Goal: Task Accomplishment & Management: Complete application form

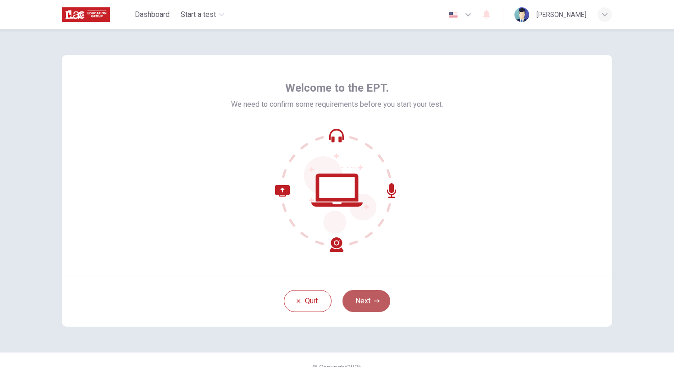
click at [363, 300] on button "Next" at bounding box center [366, 301] width 48 height 22
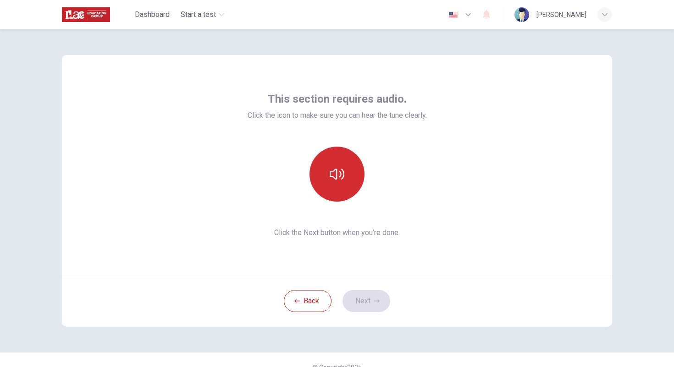
click at [346, 171] on button "button" at bounding box center [336, 174] width 55 height 55
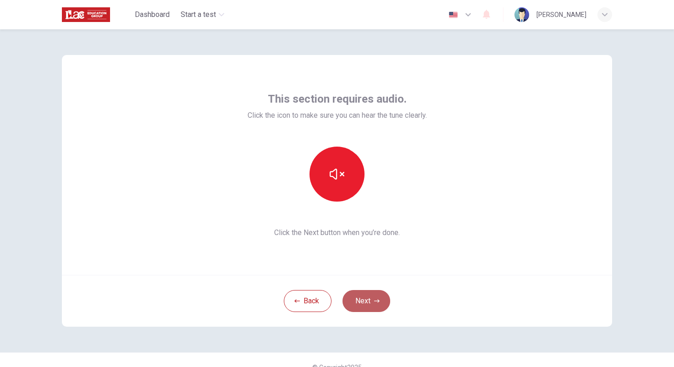
click at [366, 302] on button "Next" at bounding box center [366, 301] width 48 height 22
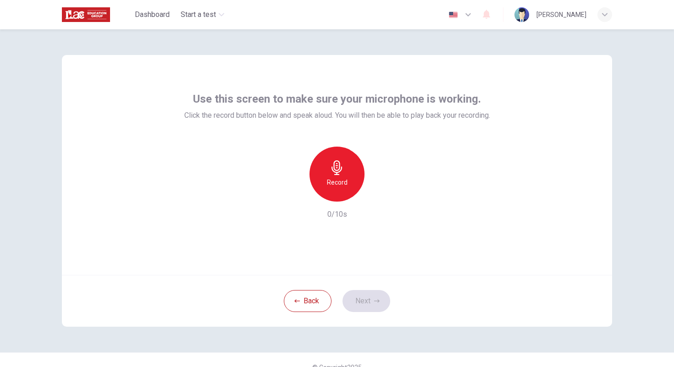
click at [337, 162] on icon "button" at bounding box center [337, 167] width 15 height 15
click at [336, 168] on icon "button" at bounding box center [337, 167] width 15 height 15
click at [361, 309] on button "Next" at bounding box center [366, 301] width 48 height 22
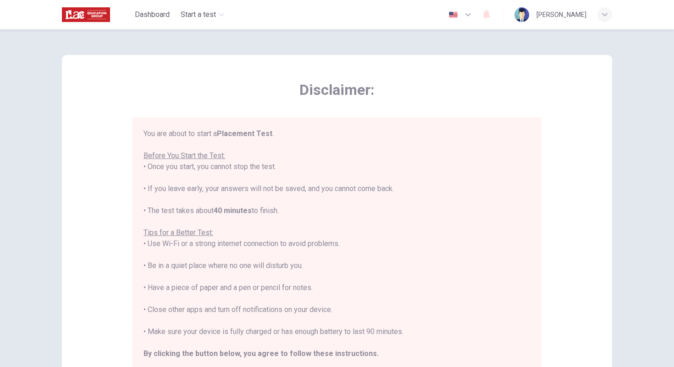
click at [500, 223] on div "You are about to start a Placement Test . Before You Start the Test: • Once you…" at bounding box center [336, 254] width 387 height 253
click at [163, 12] on span "Dashboard" at bounding box center [152, 14] width 35 height 11
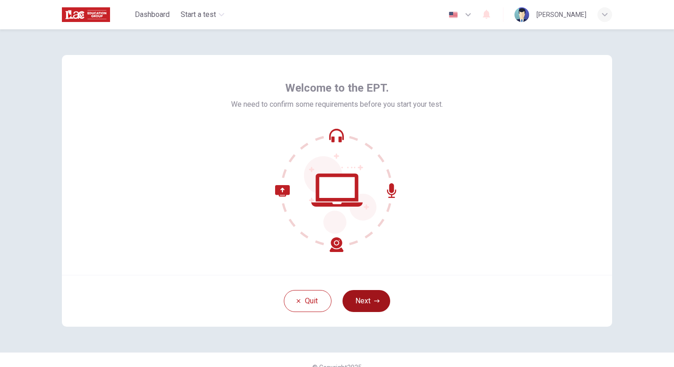
click at [358, 301] on button "Next" at bounding box center [366, 301] width 48 height 22
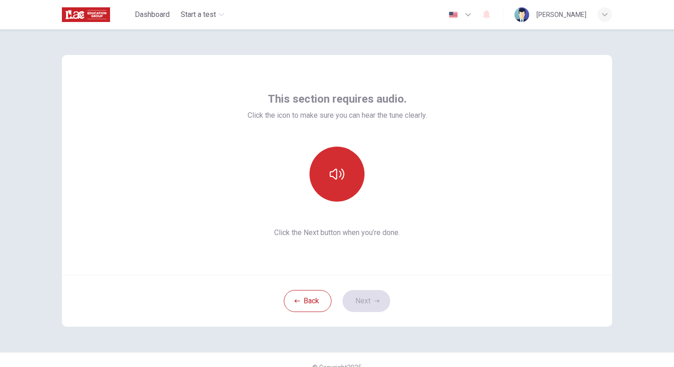
click at [339, 188] on button "button" at bounding box center [336, 174] width 55 height 55
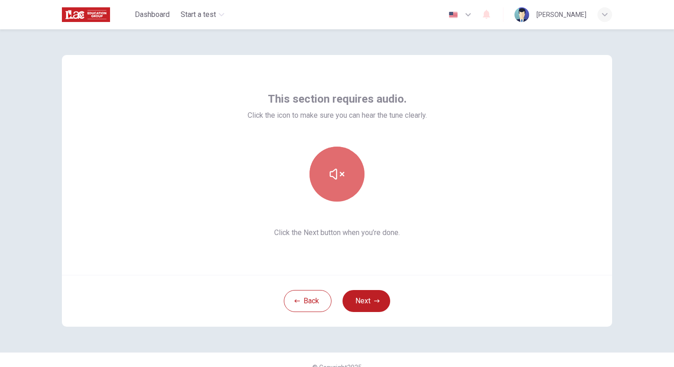
click at [338, 190] on button "button" at bounding box center [336, 174] width 55 height 55
click at [333, 182] on button "button" at bounding box center [336, 174] width 55 height 55
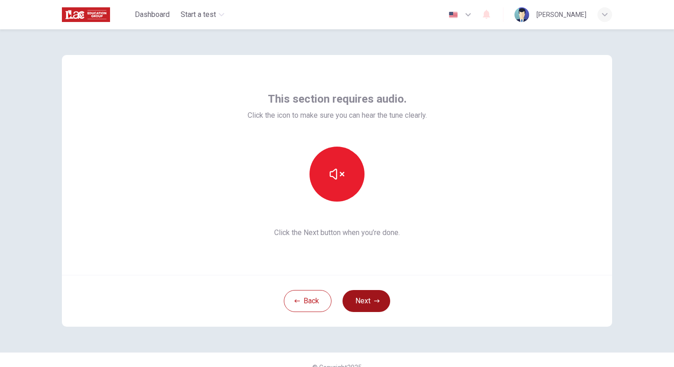
click at [368, 304] on button "Next" at bounding box center [366, 301] width 48 height 22
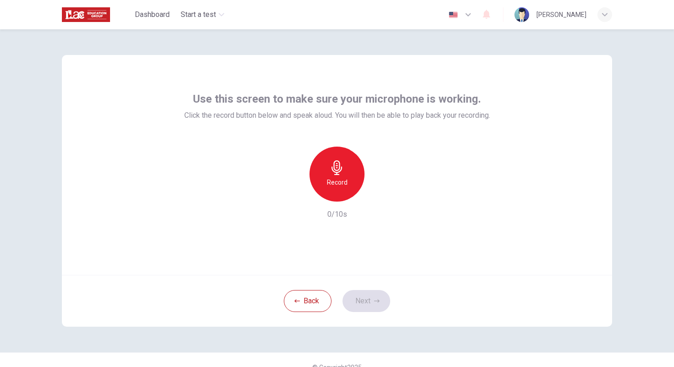
click at [318, 164] on div "Record" at bounding box center [336, 174] width 55 height 55
click at [371, 301] on div "Back Next" at bounding box center [337, 301] width 550 height 52
click at [374, 302] on icon "button" at bounding box center [377, 301] width 6 height 6
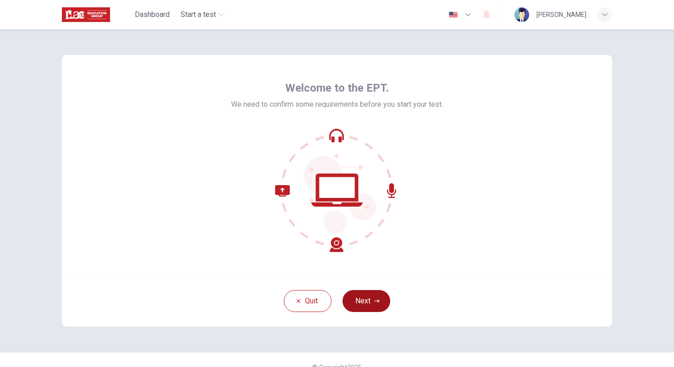
click at [362, 298] on button "Next" at bounding box center [366, 301] width 48 height 22
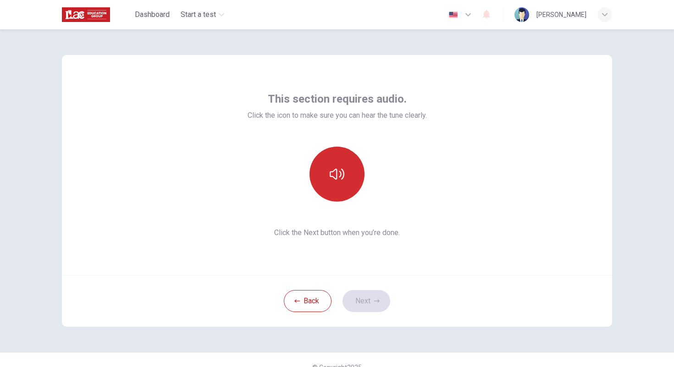
click at [324, 176] on button "button" at bounding box center [336, 174] width 55 height 55
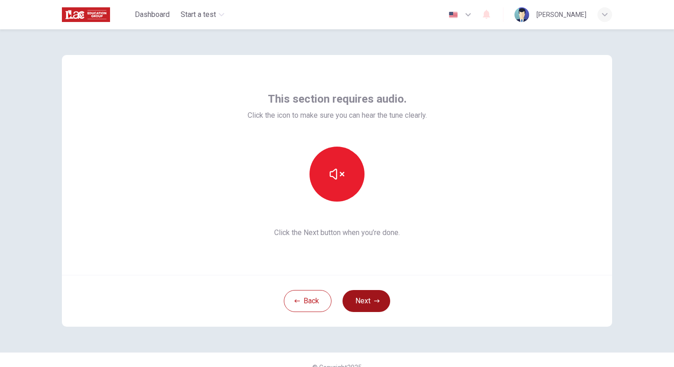
click at [367, 304] on button "Next" at bounding box center [366, 301] width 48 height 22
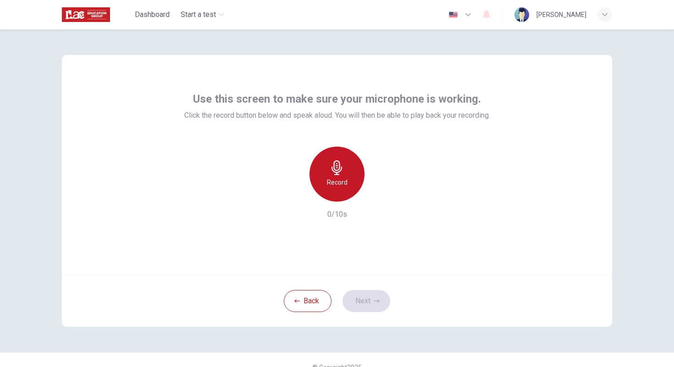
click at [337, 183] on h6 "Record" at bounding box center [337, 182] width 21 height 11
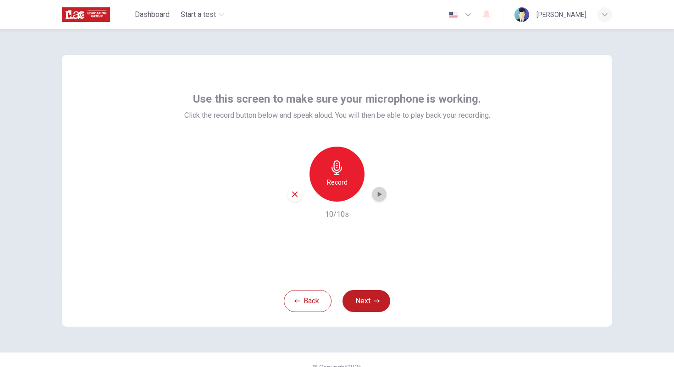
click at [378, 195] on icon "button" at bounding box center [380, 195] width 4 height 6
click at [374, 301] on icon "button" at bounding box center [377, 300] width 6 height 3
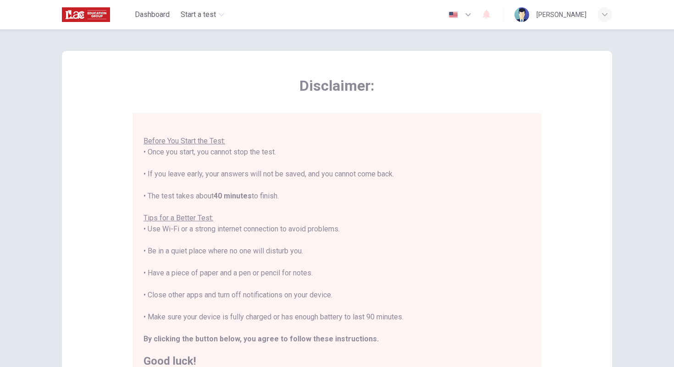
scroll to position [93, 0]
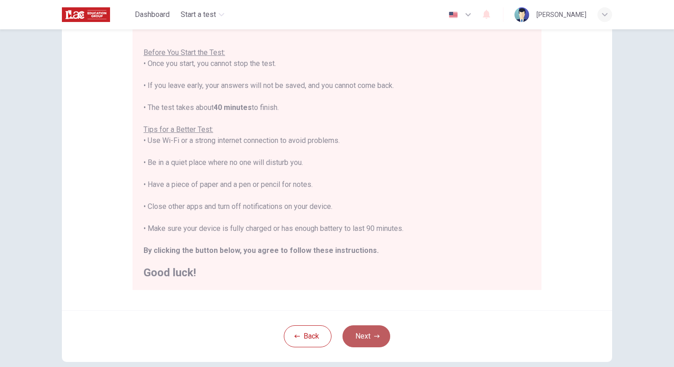
click at [360, 340] on button "Next" at bounding box center [366, 336] width 48 height 22
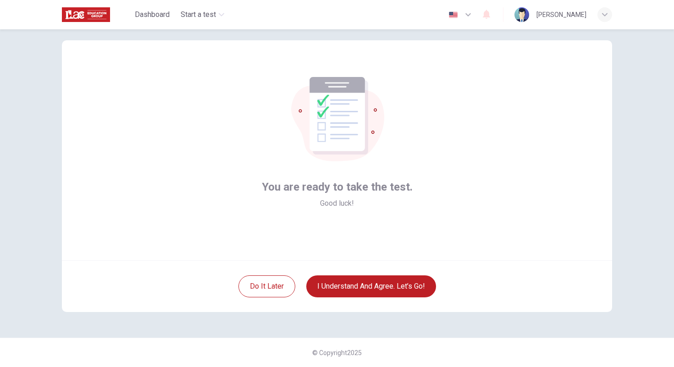
scroll to position [15, 0]
click at [363, 290] on button "I understand and agree. Let’s go!" at bounding box center [371, 286] width 130 height 22
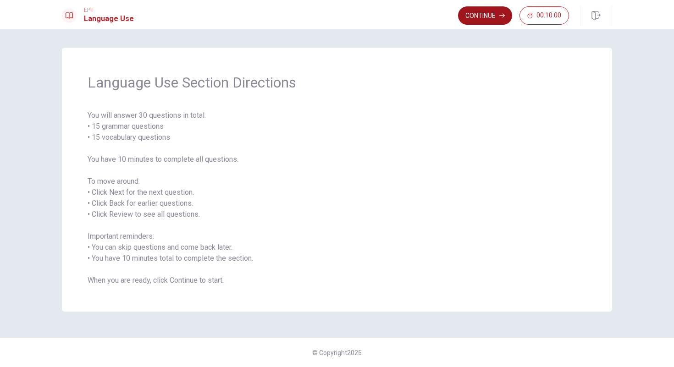
click at [483, 16] on button "Continue" at bounding box center [485, 15] width 54 height 18
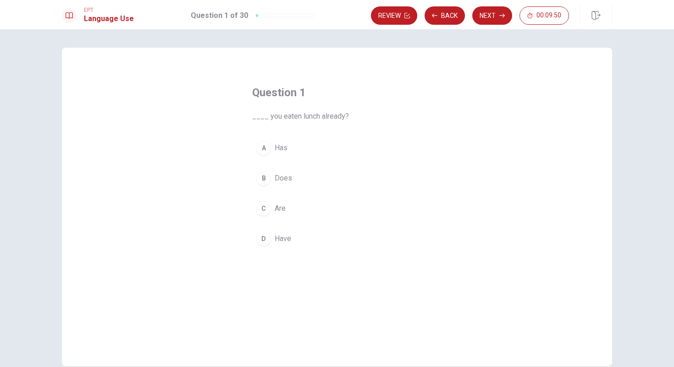
click at [261, 209] on div "C" at bounding box center [263, 208] width 15 height 15
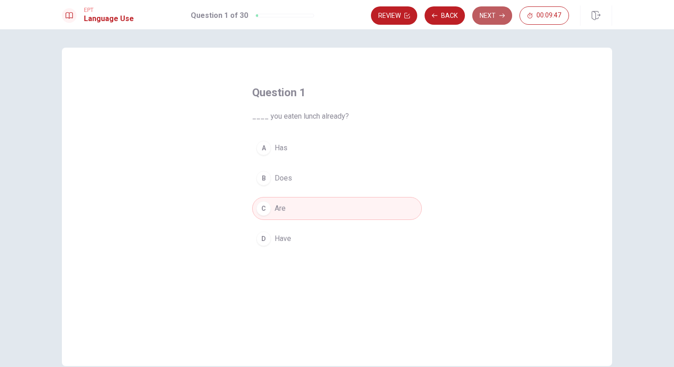
click at [490, 20] on button "Next" at bounding box center [492, 15] width 40 height 18
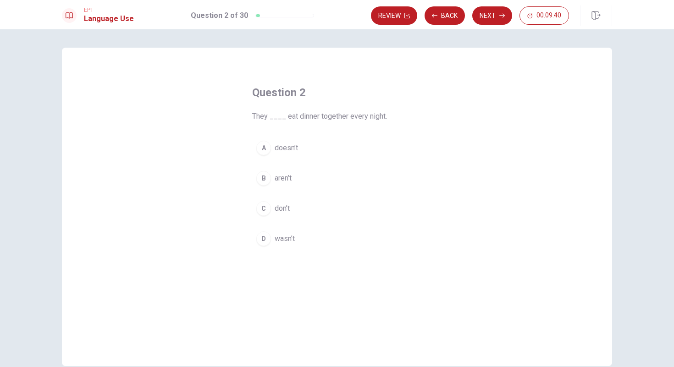
click at [261, 146] on div "A" at bounding box center [263, 148] width 15 height 15
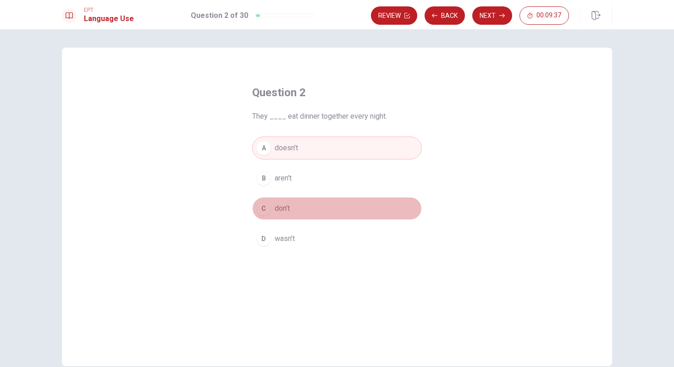
click at [261, 208] on div "C" at bounding box center [263, 208] width 15 height 15
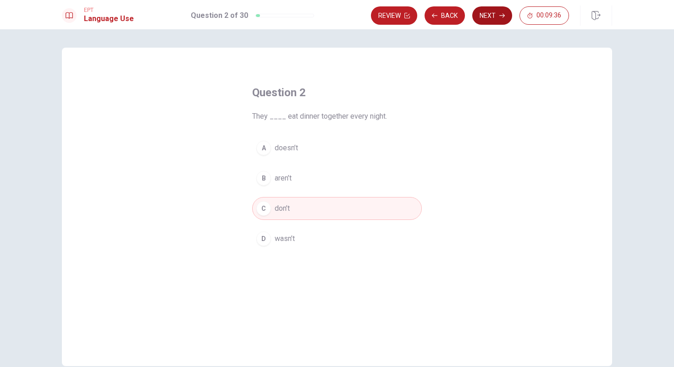
click at [485, 15] on button "Next" at bounding box center [492, 15] width 40 height 18
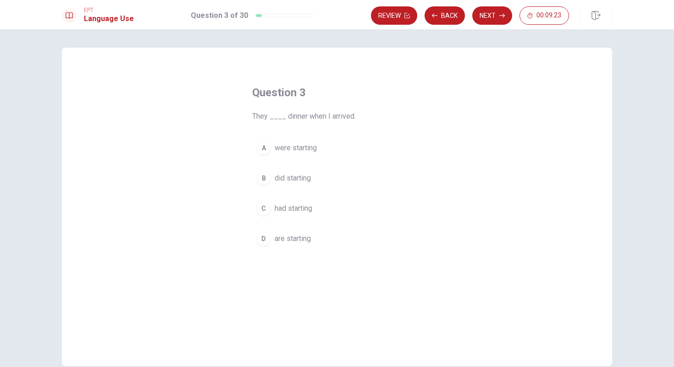
click at [260, 151] on div "A" at bounding box center [263, 148] width 15 height 15
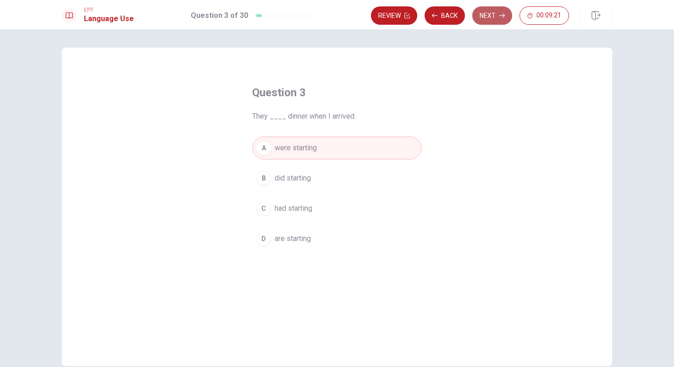
click at [493, 13] on button "Next" at bounding box center [492, 15] width 40 height 18
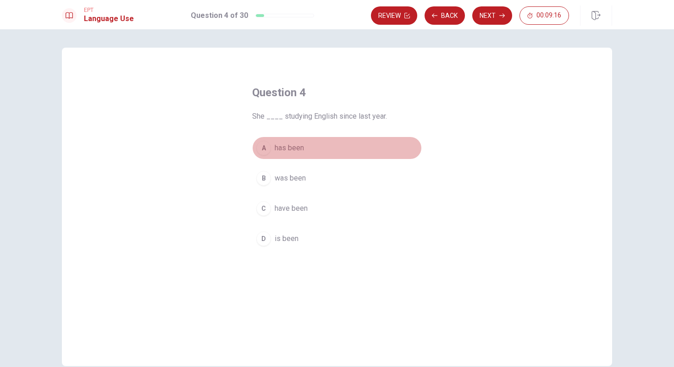
click at [263, 145] on div "A" at bounding box center [263, 148] width 15 height 15
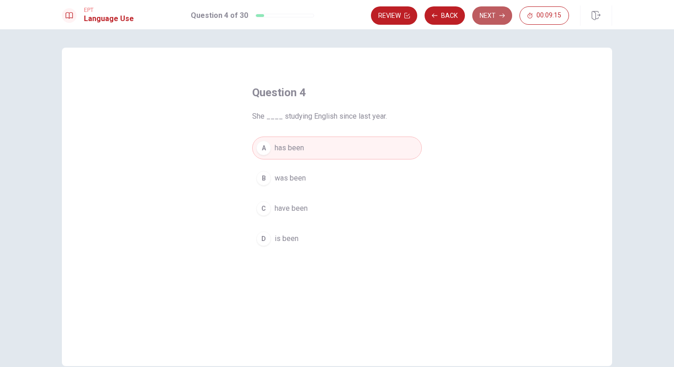
click at [489, 16] on button "Next" at bounding box center [492, 15] width 40 height 18
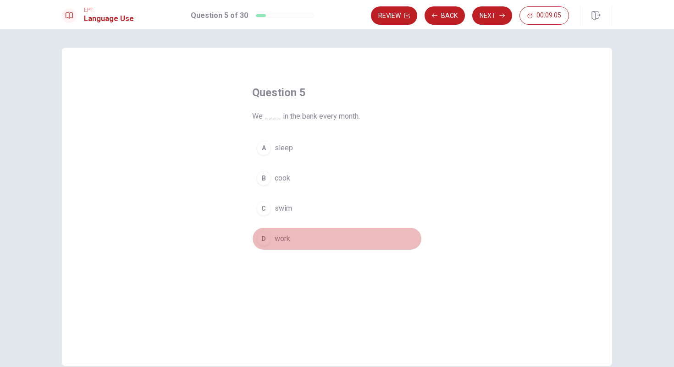
click at [261, 241] on div "D" at bounding box center [263, 238] width 15 height 15
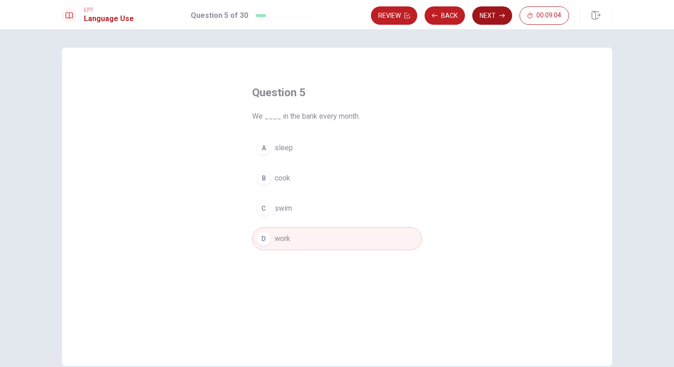
click at [485, 11] on button "Next" at bounding box center [492, 15] width 40 height 18
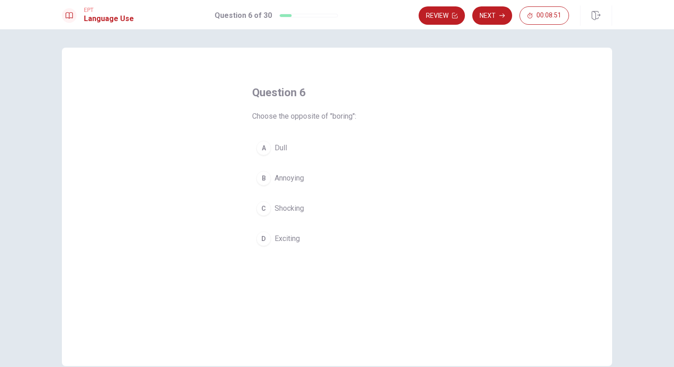
click at [259, 239] on div "D" at bounding box center [263, 238] width 15 height 15
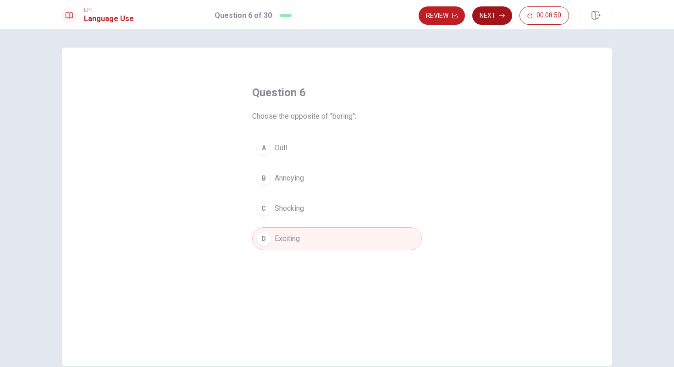
click at [499, 15] on icon "button" at bounding box center [502, 16] width 6 height 4
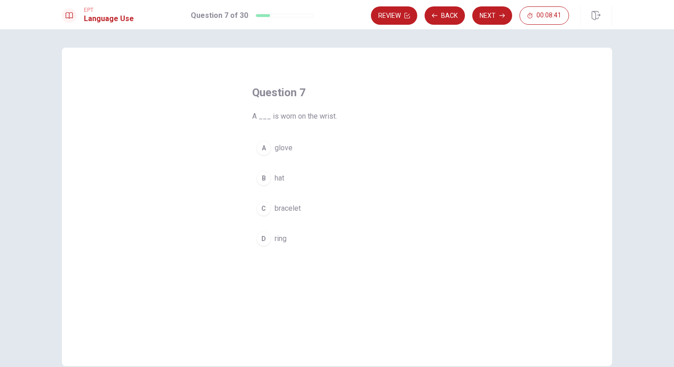
click at [262, 210] on div "C" at bounding box center [263, 208] width 15 height 15
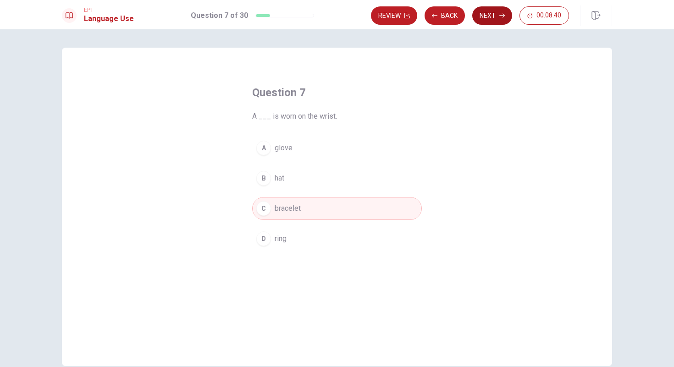
click at [485, 12] on button "Next" at bounding box center [492, 15] width 40 height 18
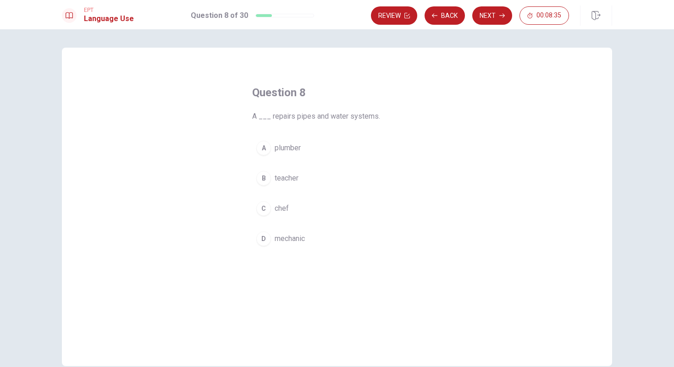
click at [260, 147] on div "A" at bounding box center [263, 148] width 15 height 15
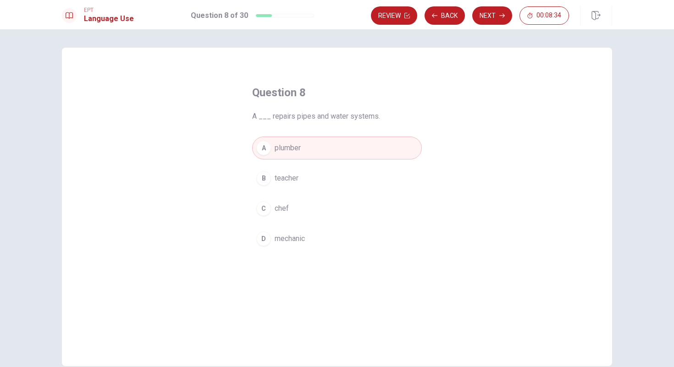
click at [503, 13] on icon "button" at bounding box center [502, 16] width 6 height 6
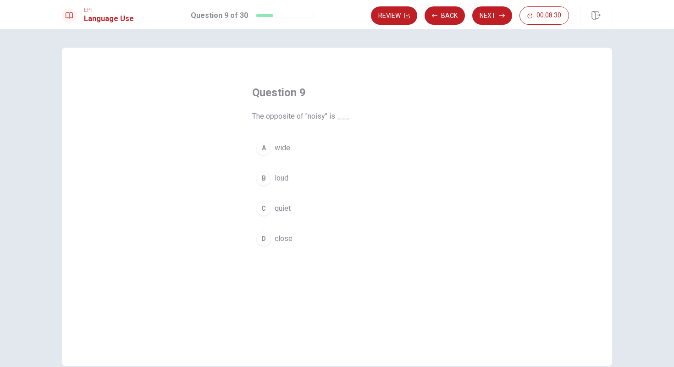
click at [264, 205] on div "C" at bounding box center [263, 208] width 15 height 15
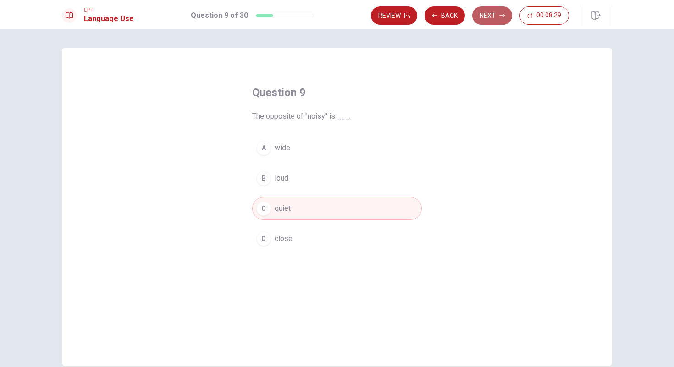
click at [485, 10] on button "Next" at bounding box center [492, 15] width 40 height 18
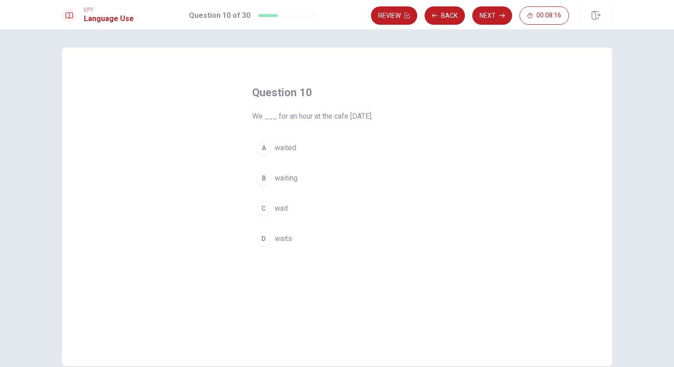
click at [263, 148] on div "A" at bounding box center [263, 148] width 15 height 15
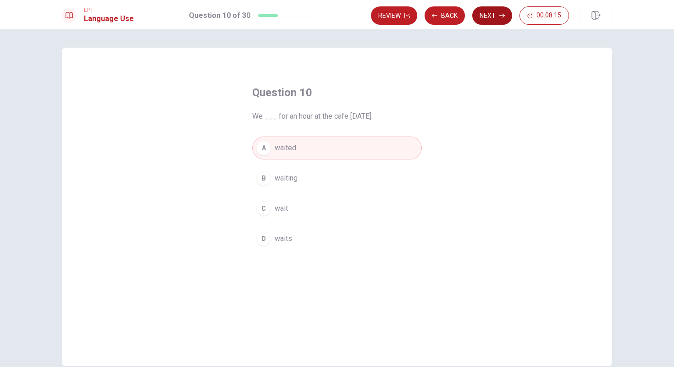
click at [488, 11] on button "Next" at bounding box center [492, 15] width 40 height 18
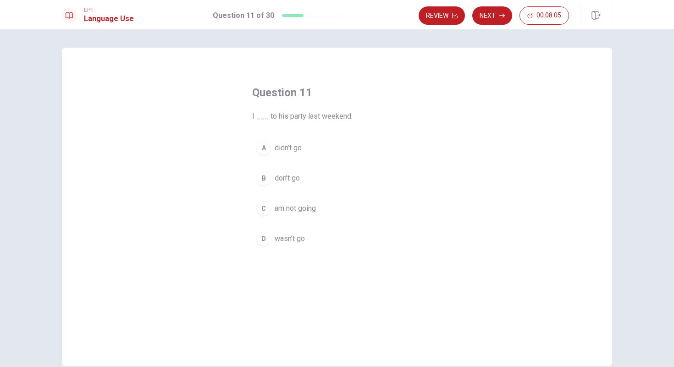
click at [265, 148] on div "A" at bounding box center [263, 148] width 15 height 15
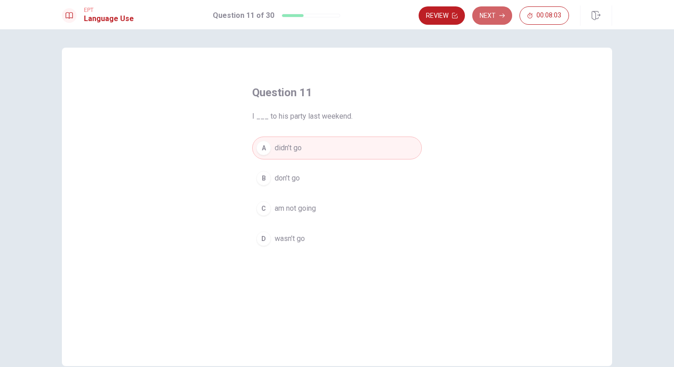
click at [495, 17] on button "Next" at bounding box center [492, 15] width 40 height 18
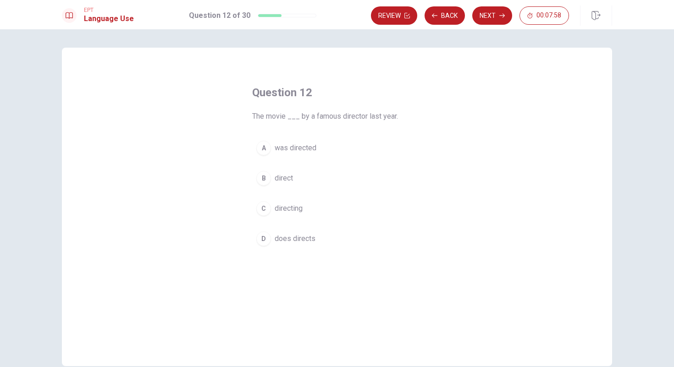
click at [263, 146] on div "A" at bounding box center [263, 148] width 15 height 15
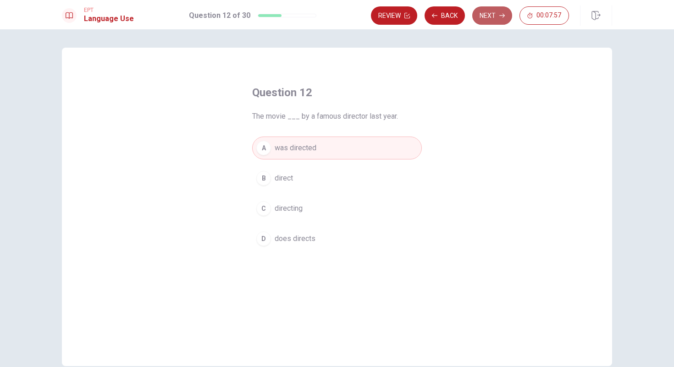
click at [495, 19] on button "Next" at bounding box center [492, 15] width 40 height 18
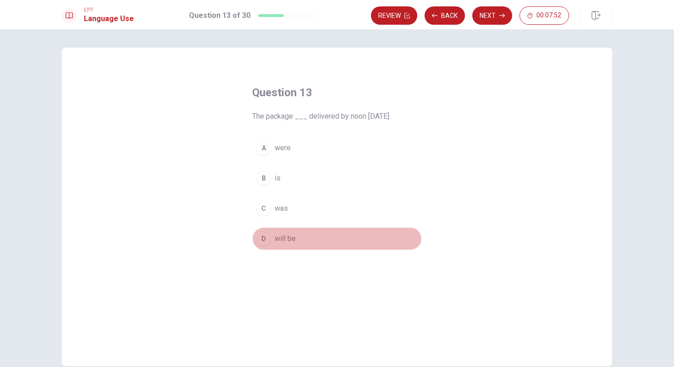
click at [265, 239] on div "D" at bounding box center [263, 238] width 15 height 15
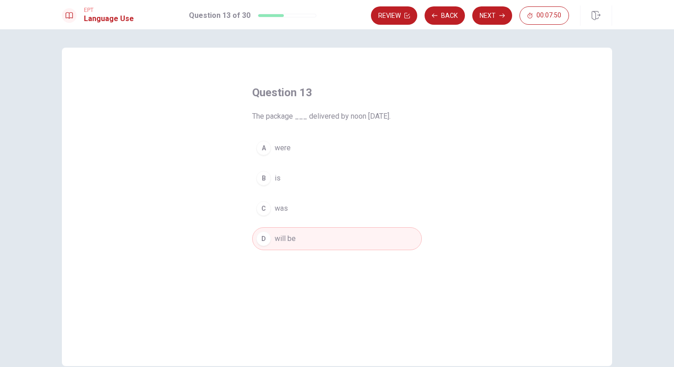
click at [493, 13] on button "Next" at bounding box center [492, 15] width 40 height 18
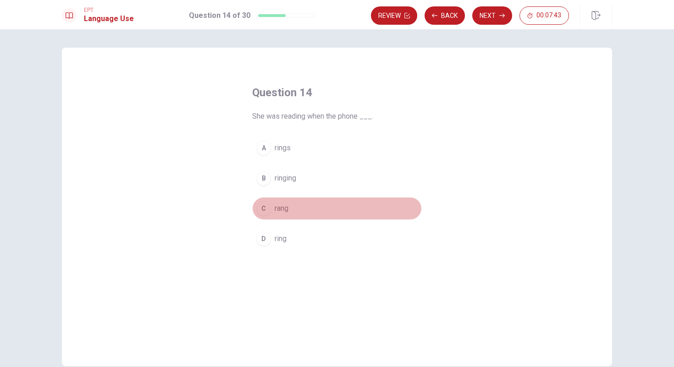
click at [262, 209] on div "C" at bounding box center [263, 208] width 15 height 15
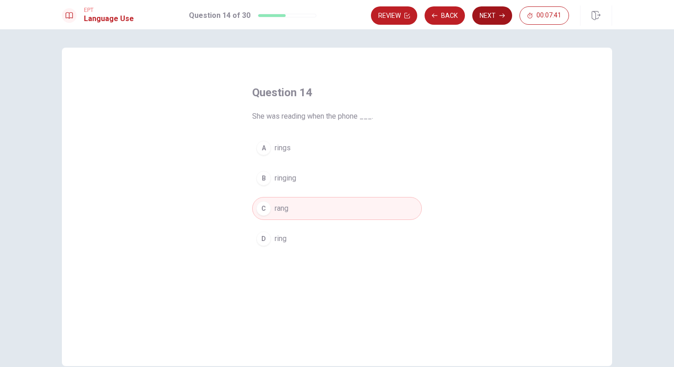
click at [496, 14] on button "Next" at bounding box center [492, 15] width 40 height 18
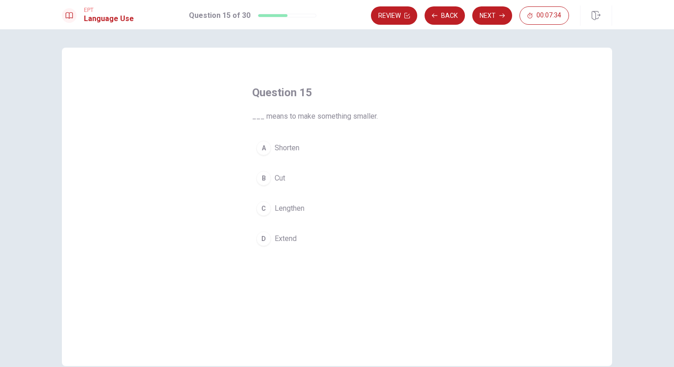
click at [262, 178] on div "B" at bounding box center [263, 178] width 15 height 15
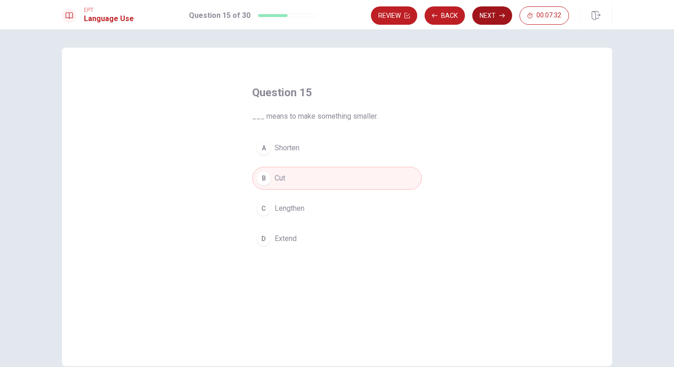
click at [490, 18] on button "Next" at bounding box center [492, 15] width 40 height 18
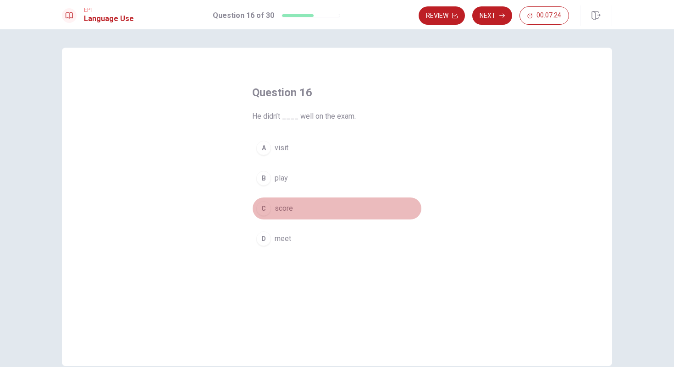
click at [262, 208] on div "C" at bounding box center [263, 208] width 15 height 15
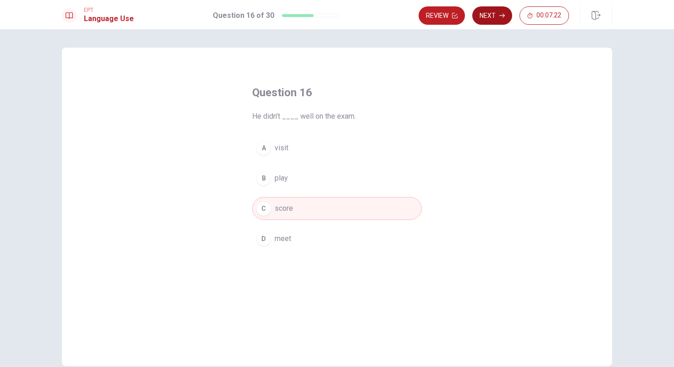
click at [486, 11] on button "Next" at bounding box center [492, 15] width 40 height 18
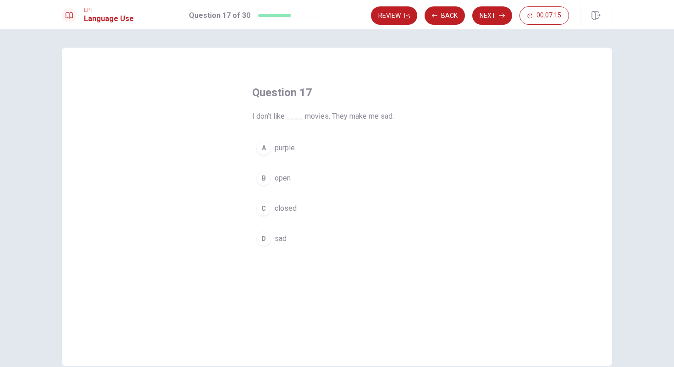
click at [265, 236] on div "D" at bounding box center [263, 238] width 15 height 15
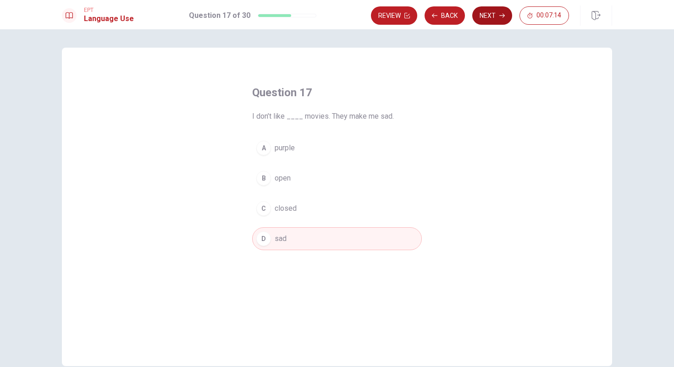
click at [491, 14] on button "Next" at bounding box center [492, 15] width 40 height 18
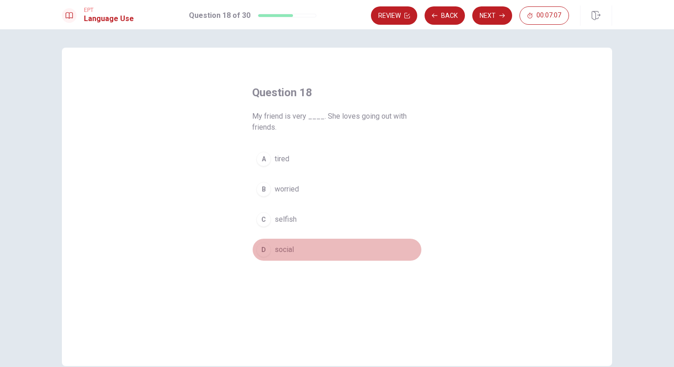
click at [263, 250] on div "D" at bounding box center [263, 249] width 15 height 15
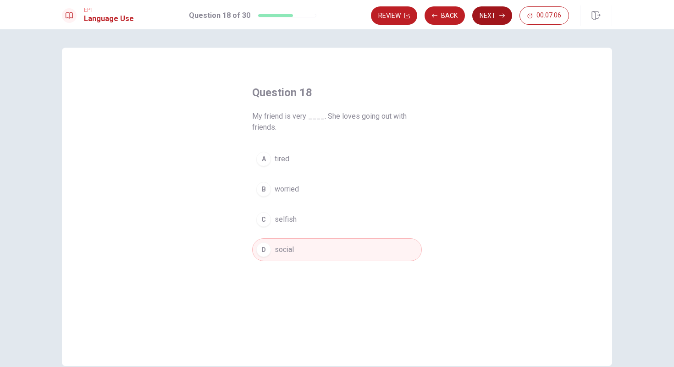
click at [489, 11] on button "Next" at bounding box center [492, 15] width 40 height 18
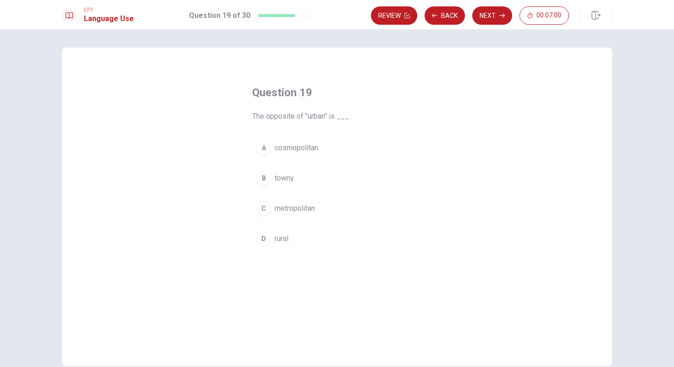
click at [267, 238] on div "D" at bounding box center [263, 238] width 15 height 15
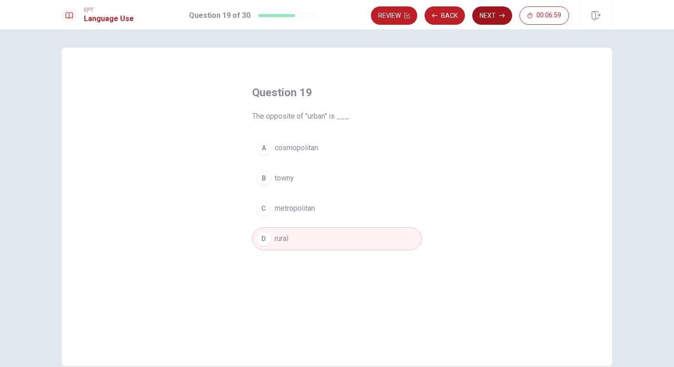
click at [491, 16] on button "Next" at bounding box center [492, 15] width 40 height 18
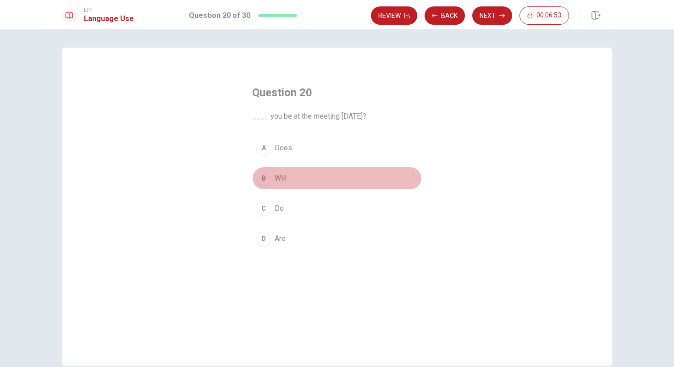
click at [265, 178] on div "B" at bounding box center [263, 178] width 15 height 15
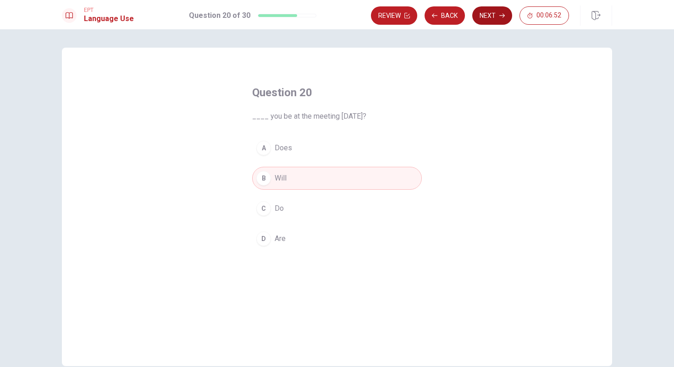
click at [495, 11] on button "Next" at bounding box center [492, 15] width 40 height 18
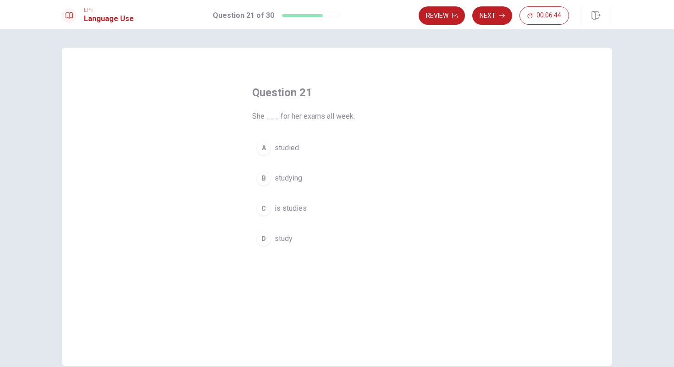
click at [262, 145] on div "A" at bounding box center [263, 148] width 15 height 15
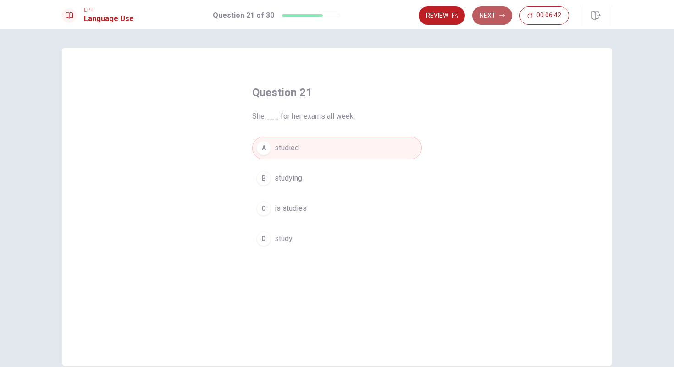
click at [489, 14] on button "Next" at bounding box center [492, 15] width 40 height 18
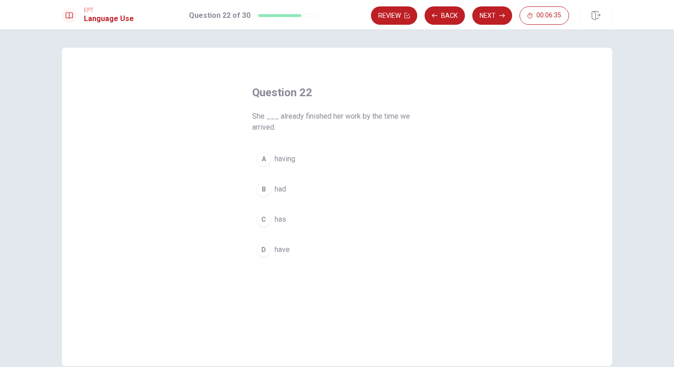
click at [260, 189] on div "B" at bounding box center [263, 189] width 15 height 15
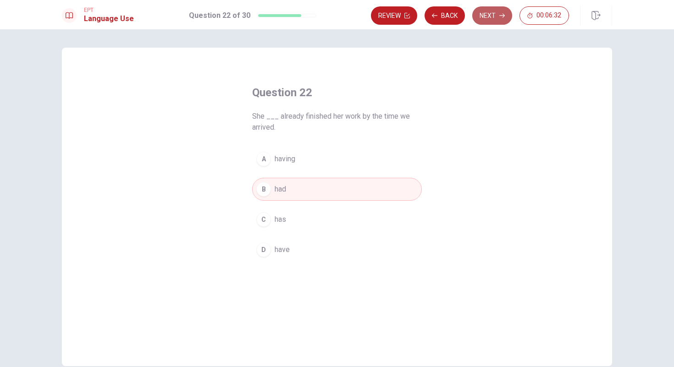
click at [498, 18] on button "Next" at bounding box center [492, 15] width 40 height 18
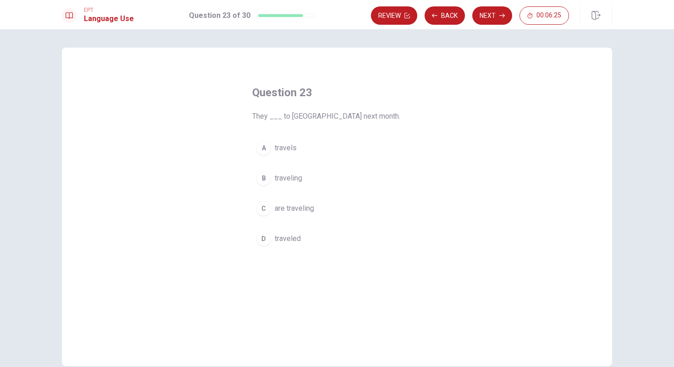
click at [264, 210] on div "C" at bounding box center [263, 208] width 15 height 15
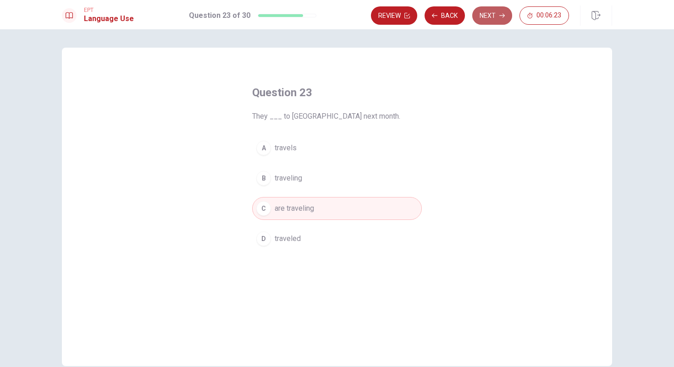
click at [488, 13] on button "Next" at bounding box center [492, 15] width 40 height 18
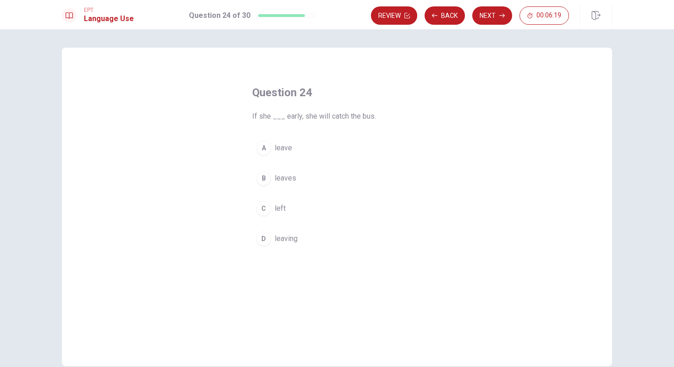
click at [264, 177] on div "B" at bounding box center [263, 178] width 15 height 15
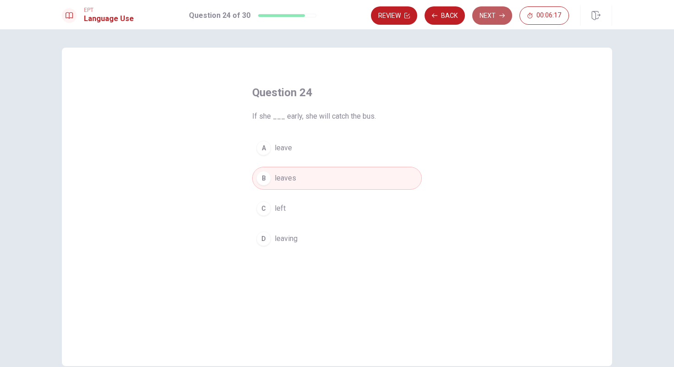
click at [491, 15] on button "Next" at bounding box center [492, 15] width 40 height 18
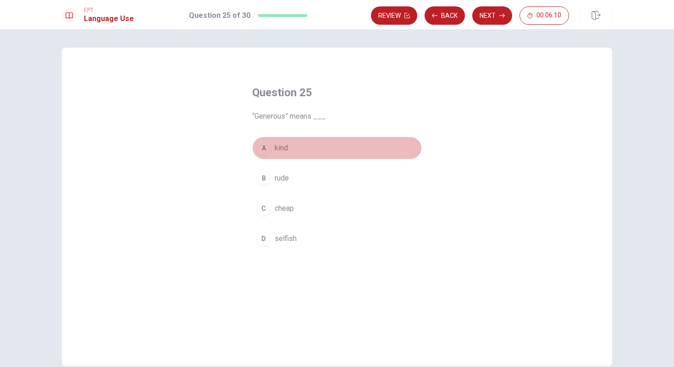
click at [264, 148] on div "A" at bounding box center [263, 148] width 15 height 15
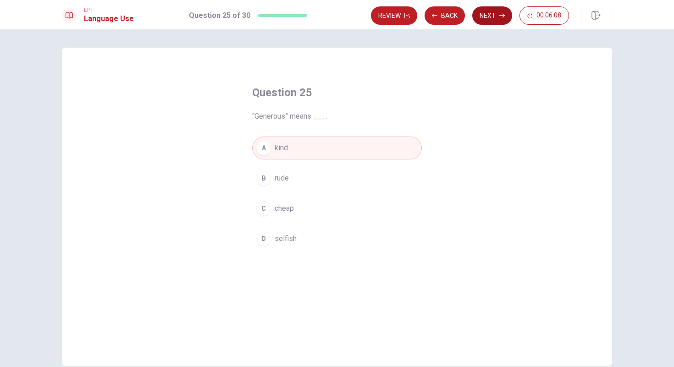
click at [498, 14] on button "Next" at bounding box center [492, 15] width 40 height 18
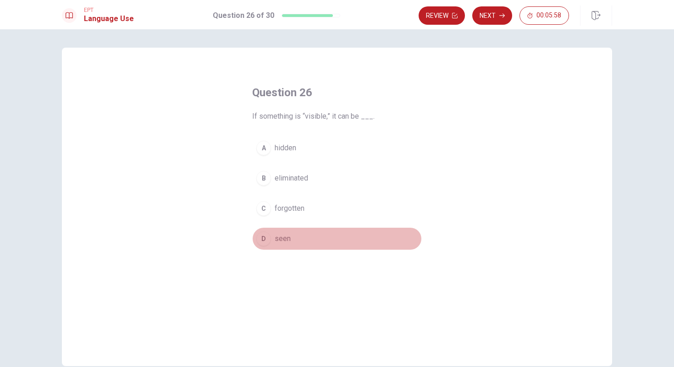
click at [264, 239] on div "D" at bounding box center [263, 238] width 15 height 15
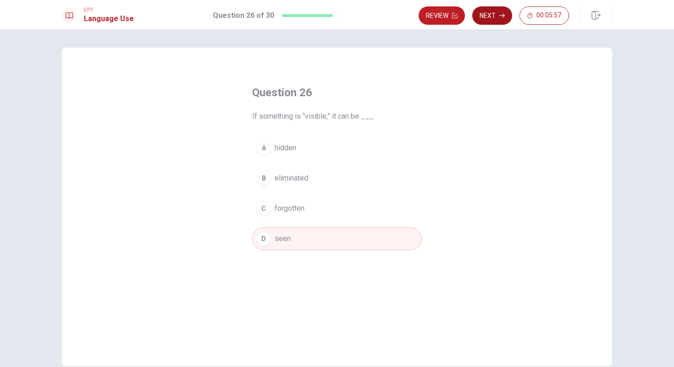
click at [486, 15] on button "Next" at bounding box center [492, 15] width 40 height 18
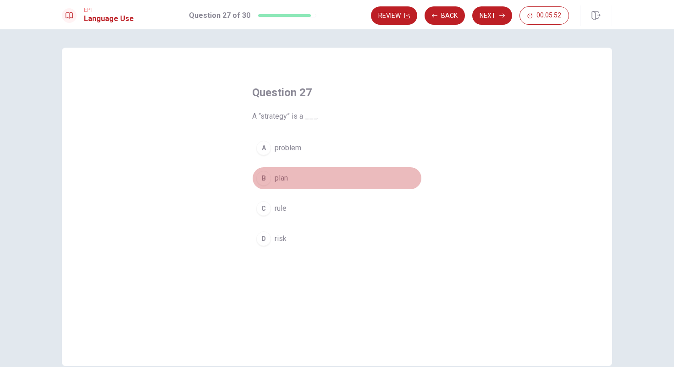
click at [264, 178] on div "B" at bounding box center [263, 178] width 15 height 15
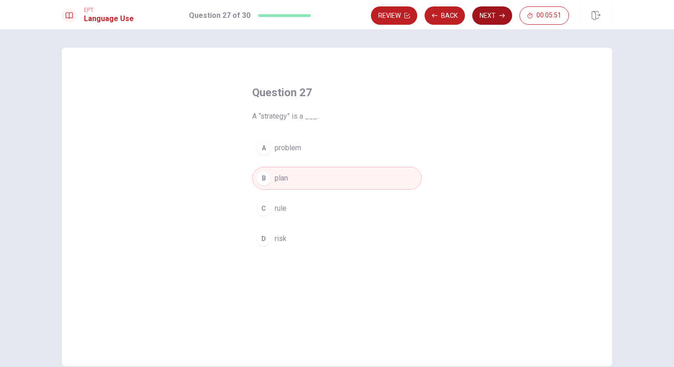
click at [494, 11] on button "Next" at bounding box center [492, 15] width 40 height 18
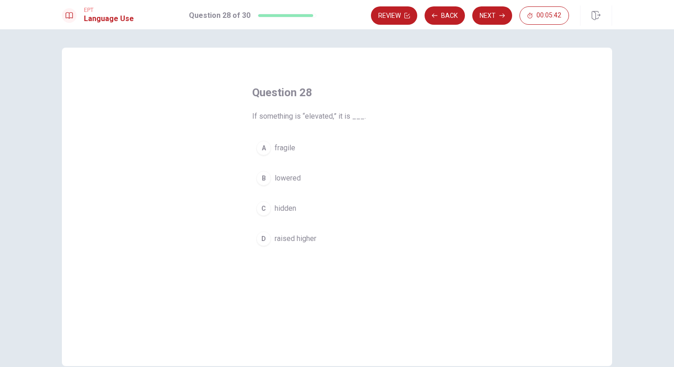
click at [265, 237] on div "D" at bounding box center [263, 238] width 15 height 15
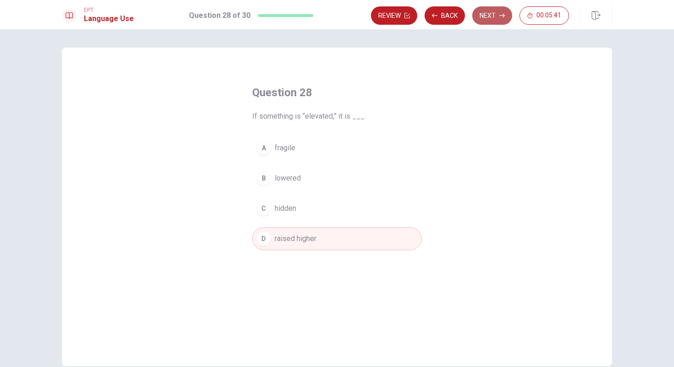
click at [488, 17] on button "Next" at bounding box center [492, 15] width 40 height 18
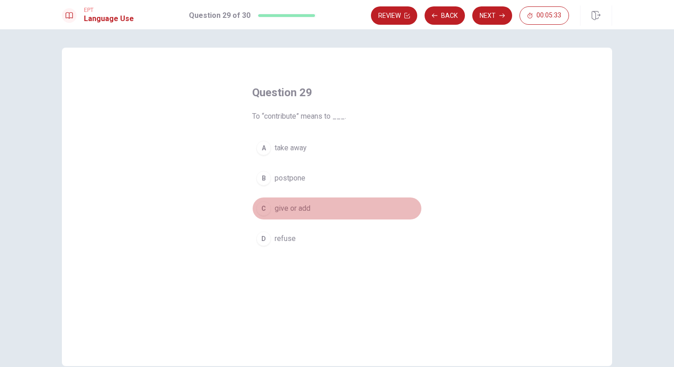
click at [262, 209] on div "C" at bounding box center [263, 208] width 15 height 15
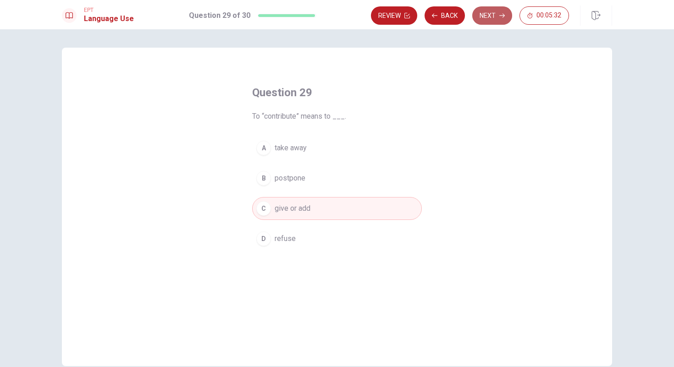
click at [489, 17] on button "Next" at bounding box center [492, 15] width 40 height 18
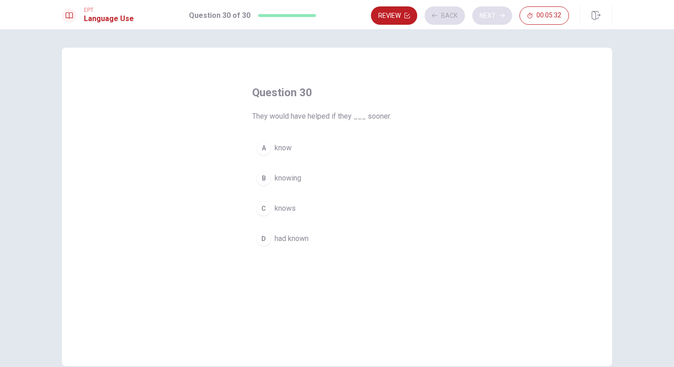
click at [489, 17] on div "Review Back Next 00:05:32" at bounding box center [470, 15] width 198 height 18
click at [443, 17] on button "Back" at bounding box center [444, 15] width 40 height 18
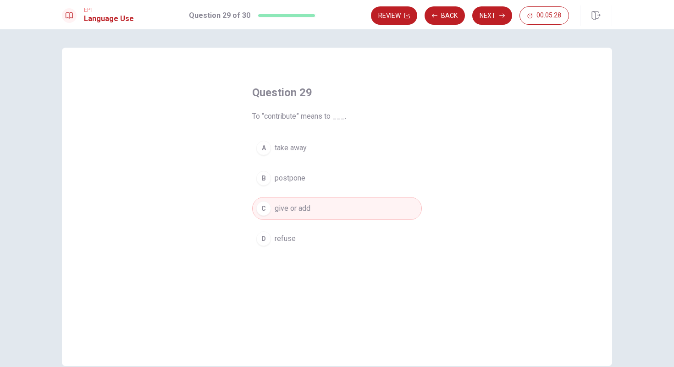
click at [290, 209] on span "give or add" at bounding box center [293, 208] width 36 height 11
click at [483, 13] on button "Next" at bounding box center [492, 15] width 40 height 18
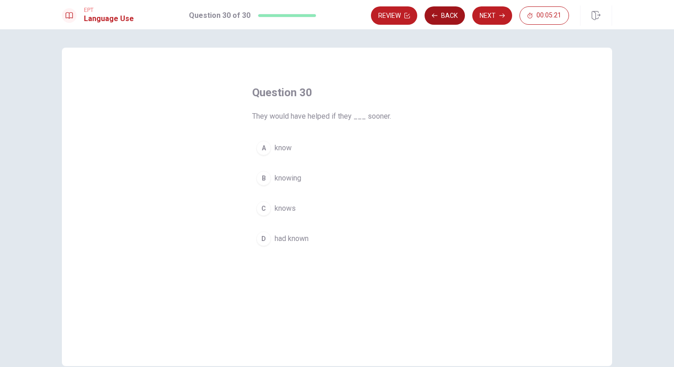
click at [445, 11] on button "Back" at bounding box center [444, 15] width 40 height 18
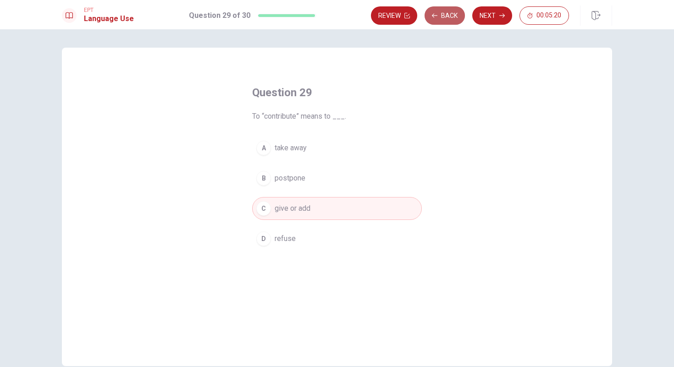
click at [447, 11] on button "Back" at bounding box center [444, 15] width 40 height 18
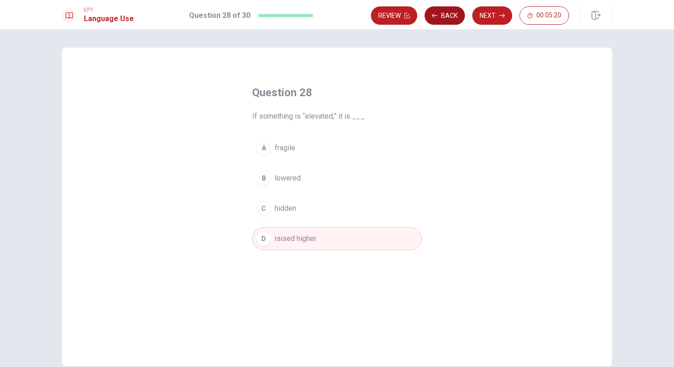
click at [447, 11] on button "Back" at bounding box center [444, 15] width 40 height 18
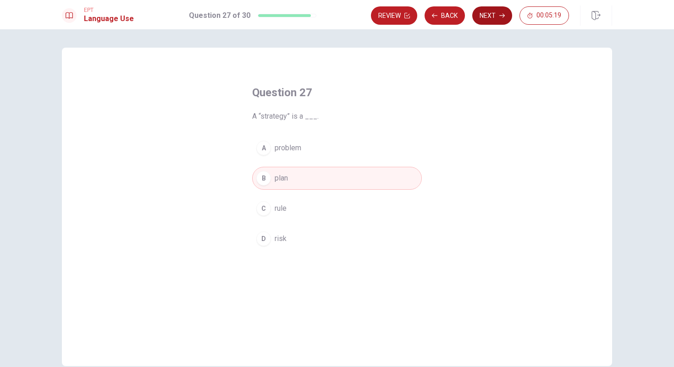
click at [495, 11] on button "Next" at bounding box center [492, 15] width 40 height 18
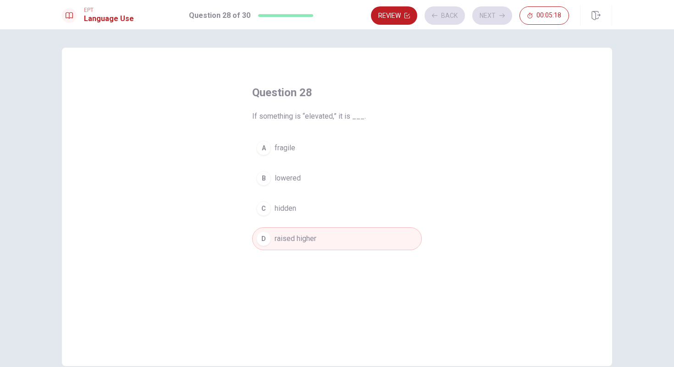
click at [495, 11] on div "Review Back Next 00:05:18" at bounding box center [470, 15] width 198 height 18
click at [495, 11] on button "Next" at bounding box center [492, 15] width 40 height 18
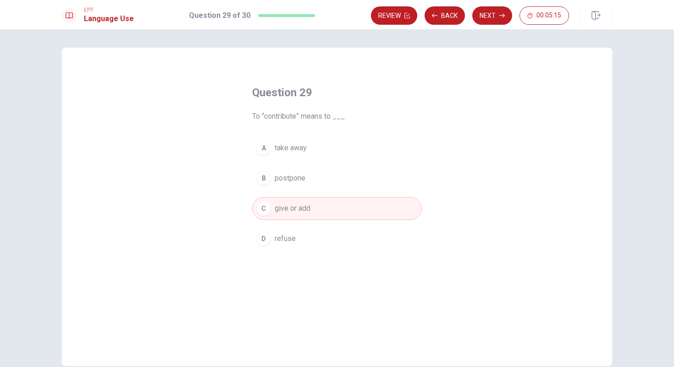
click at [495, 11] on button "Next" at bounding box center [492, 15] width 40 height 18
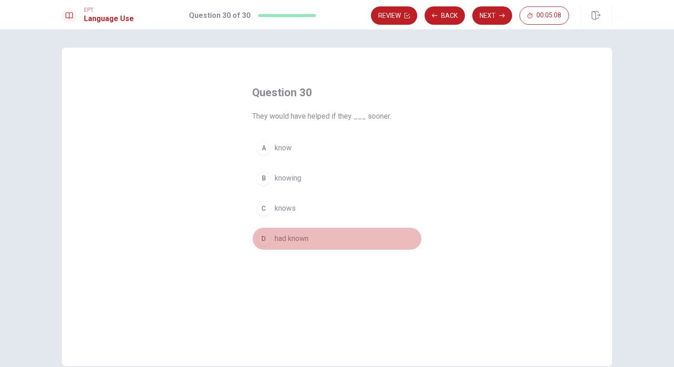
click at [262, 240] on div "D" at bounding box center [263, 238] width 15 height 15
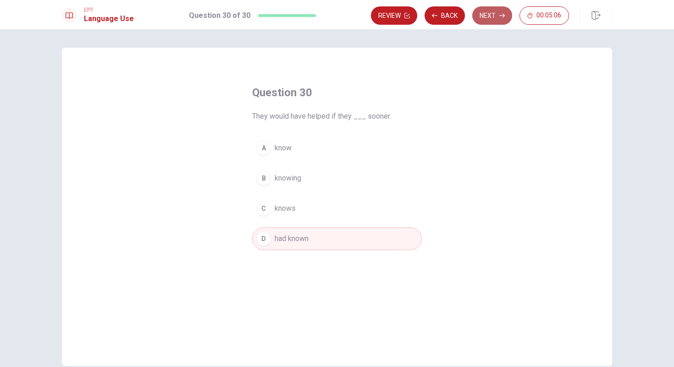
click at [498, 15] on button "Next" at bounding box center [492, 15] width 40 height 18
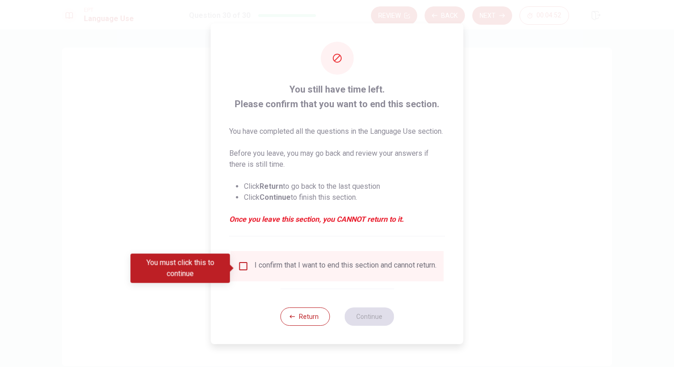
click at [240, 266] on input "You must click this to continue" at bounding box center [243, 266] width 11 height 11
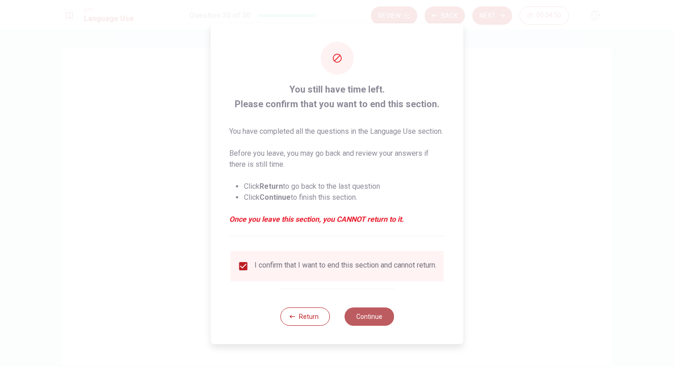
click at [373, 326] on button "Continue" at bounding box center [369, 317] width 50 height 18
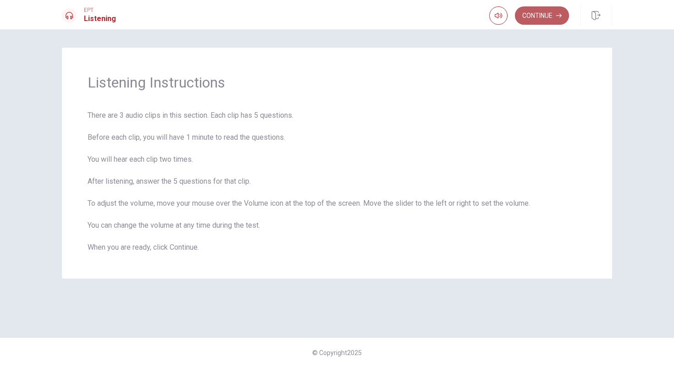
click at [538, 11] on button "Continue" at bounding box center [542, 15] width 54 height 18
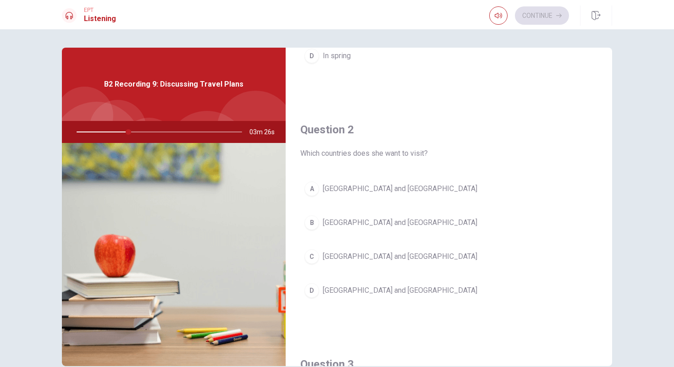
scroll to position [179, 0]
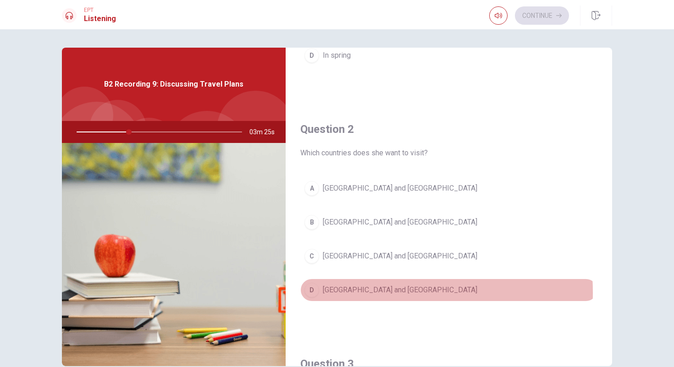
click at [312, 293] on div "D" at bounding box center [311, 290] width 15 height 15
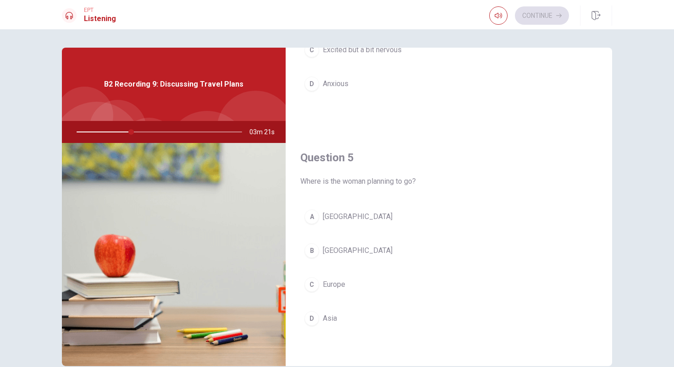
scroll to position [855, 0]
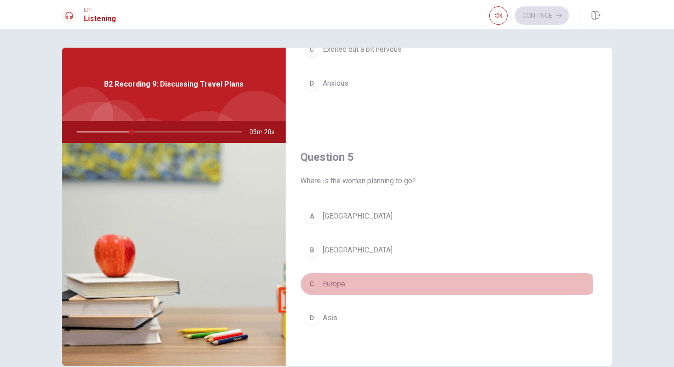
click at [312, 286] on div "C" at bounding box center [311, 284] width 15 height 15
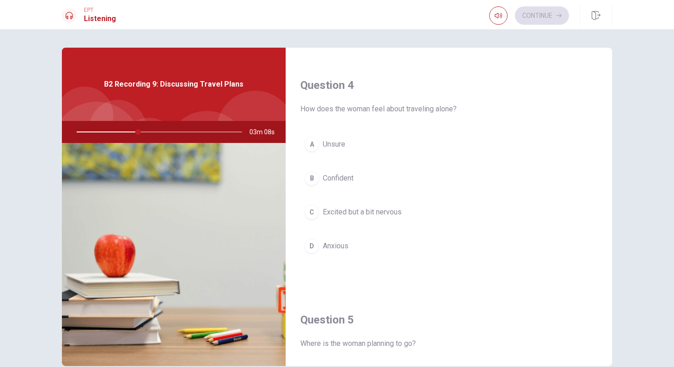
scroll to position [689, 0]
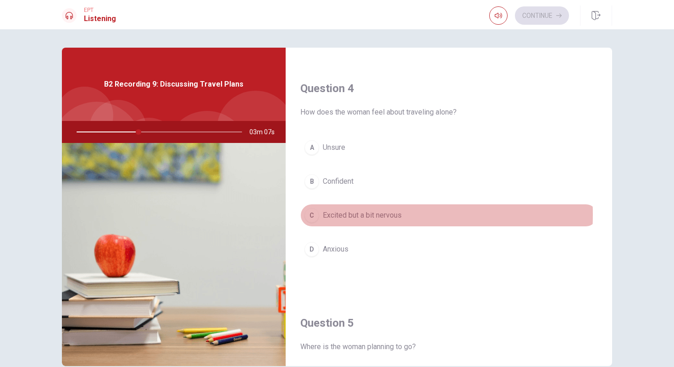
click at [309, 215] on div "C" at bounding box center [311, 215] width 15 height 15
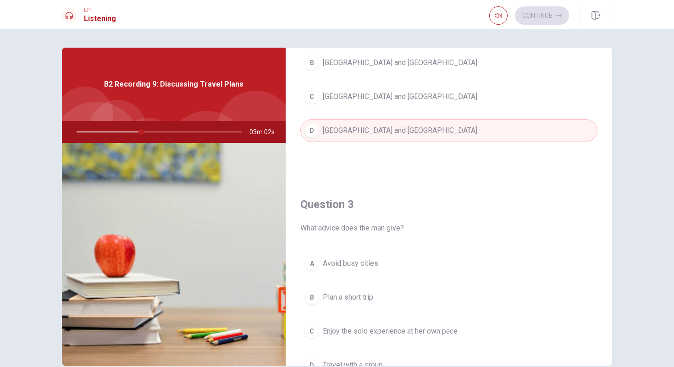
scroll to position [410, 0]
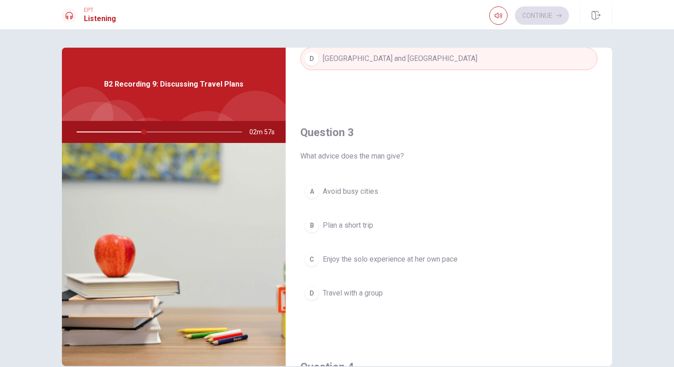
click at [311, 256] on div "C" at bounding box center [311, 259] width 15 height 15
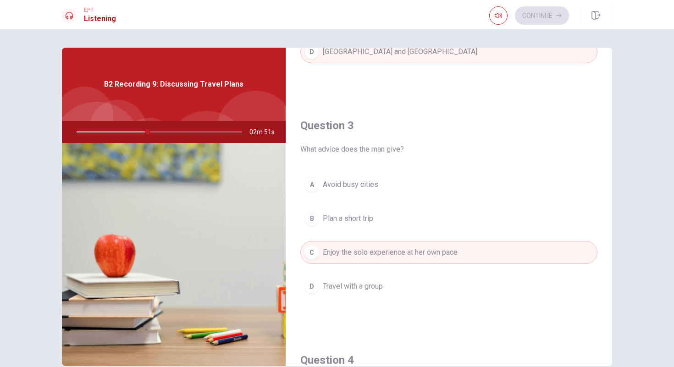
scroll to position [0, 0]
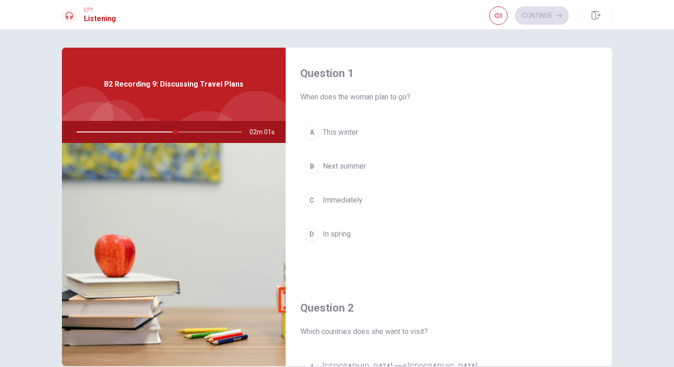
click at [308, 164] on div "B" at bounding box center [311, 166] width 15 height 15
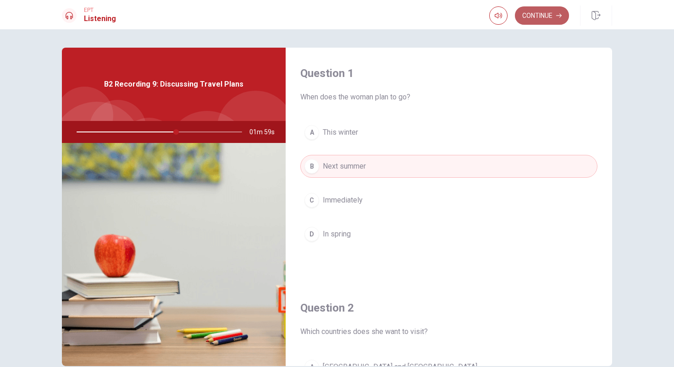
click at [535, 21] on button "Continue" at bounding box center [542, 15] width 54 height 18
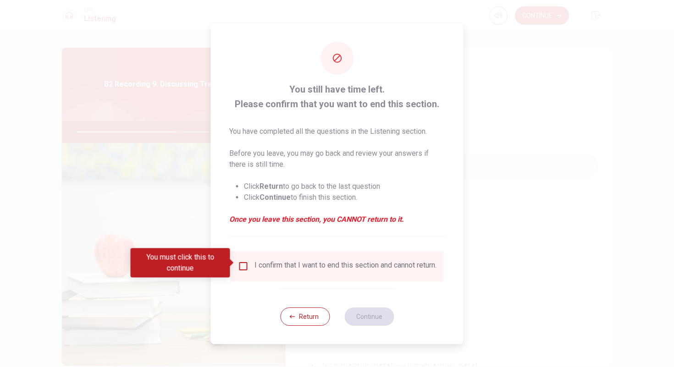
click at [244, 263] on input "You must click this to continue" at bounding box center [243, 266] width 11 height 11
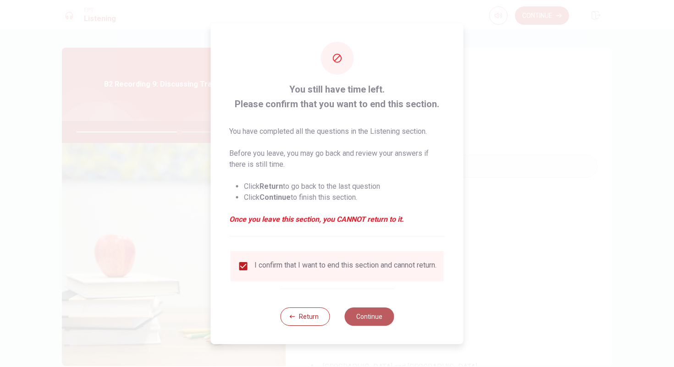
click at [371, 315] on button "Continue" at bounding box center [369, 317] width 50 height 18
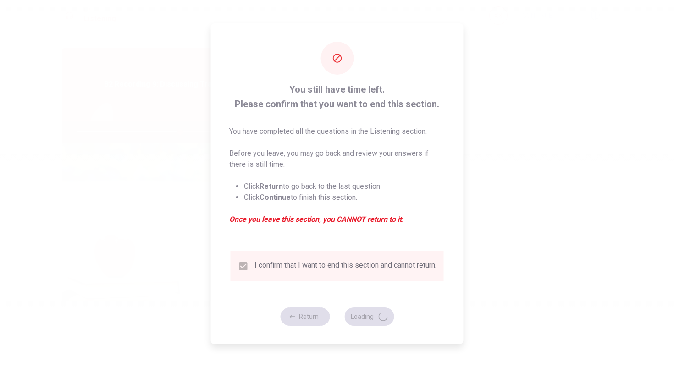
type input "63"
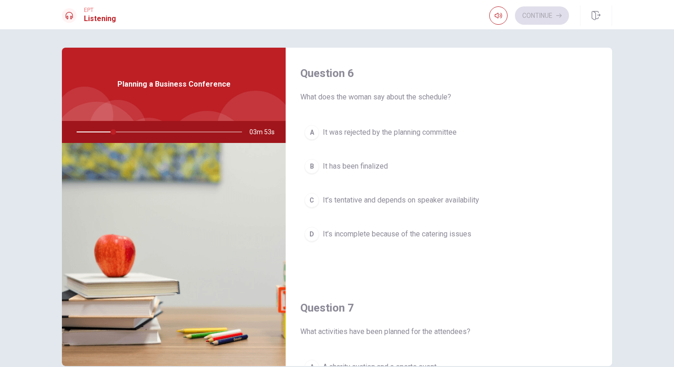
drag, startPoint x: 462, startPoint y: 194, endPoint x: 413, endPoint y: 328, distance: 142.5
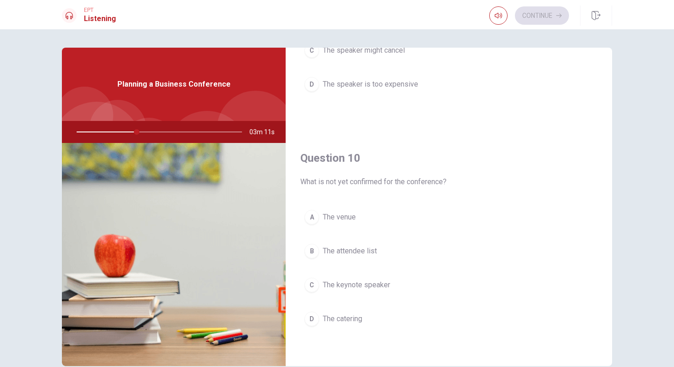
scroll to position [855, 0]
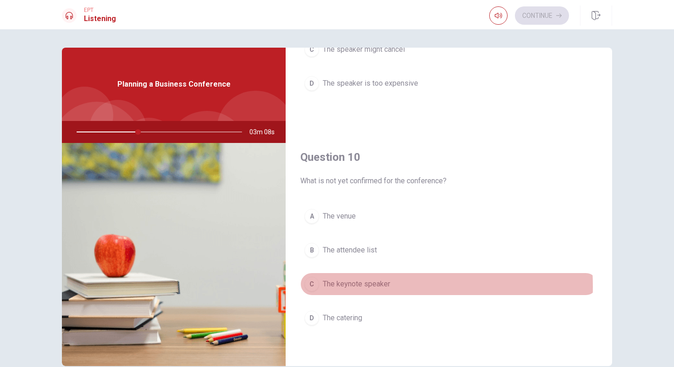
click at [312, 286] on div "C" at bounding box center [311, 284] width 15 height 15
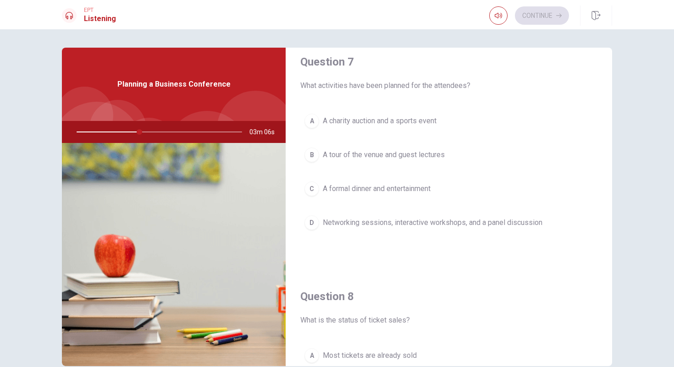
scroll to position [0, 0]
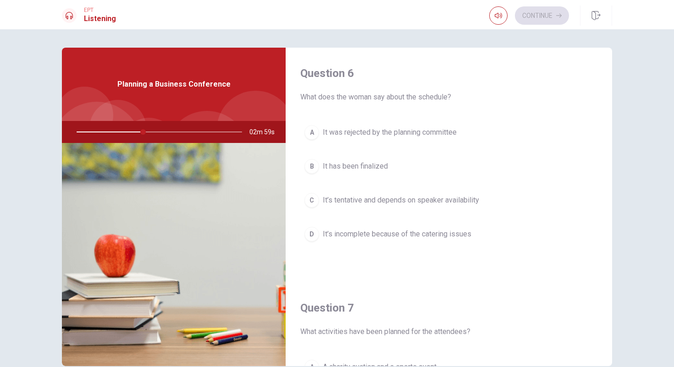
click at [313, 197] on div "C" at bounding box center [311, 200] width 15 height 15
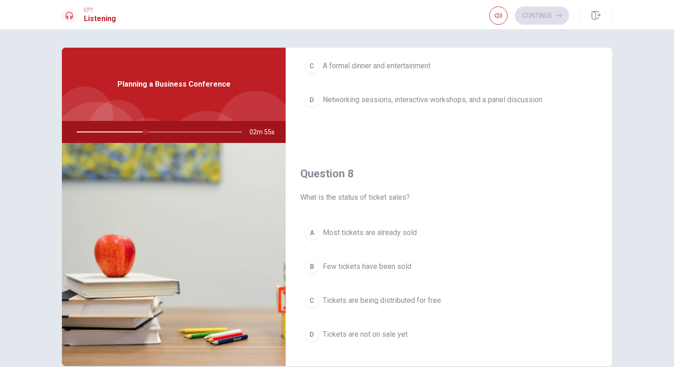
scroll to position [389, 0]
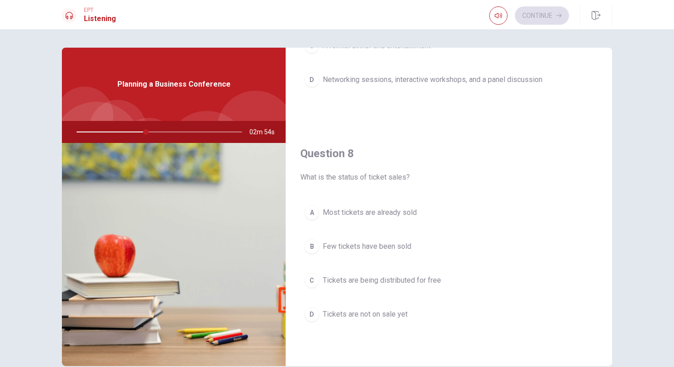
click at [311, 213] on div "A" at bounding box center [311, 212] width 15 height 15
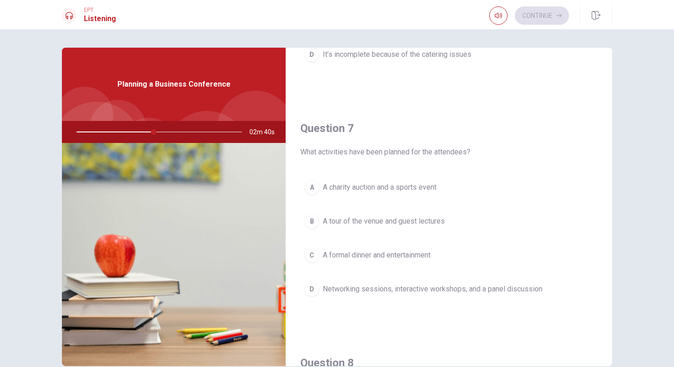
scroll to position [180, 0]
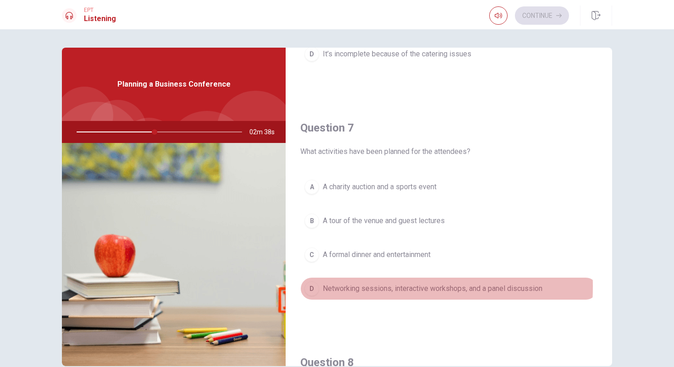
click at [310, 286] on div "D" at bounding box center [311, 288] width 15 height 15
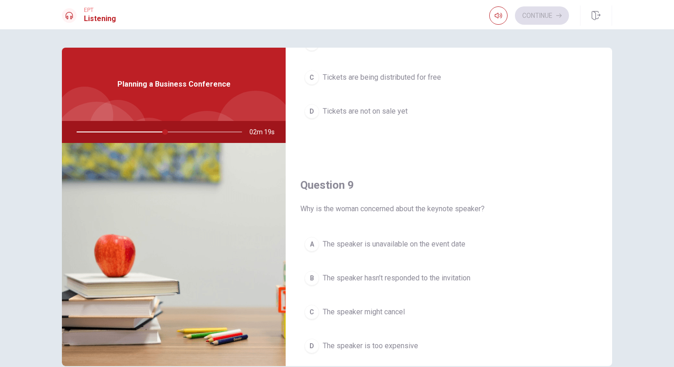
scroll to position [689, 0]
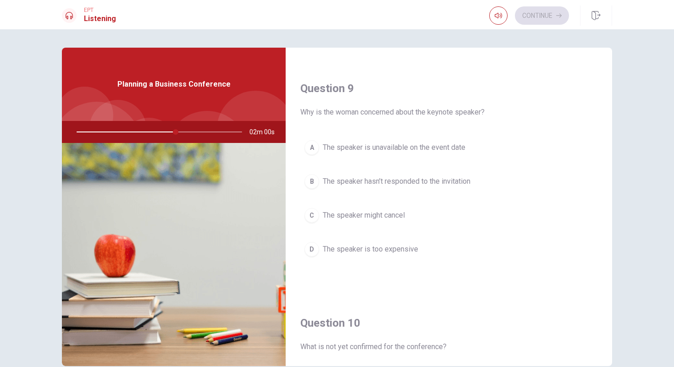
click at [311, 182] on div "B" at bounding box center [311, 181] width 15 height 15
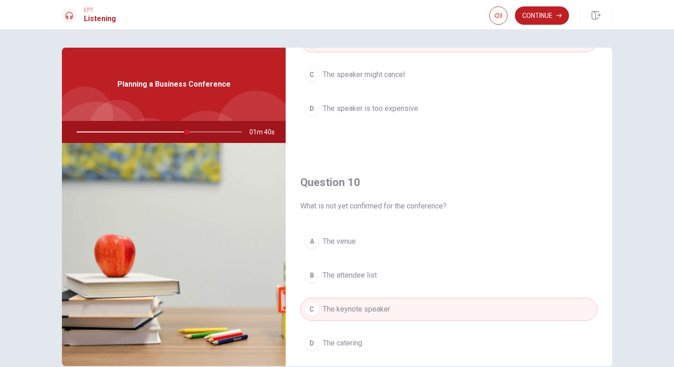
scroll to position [855, 0]
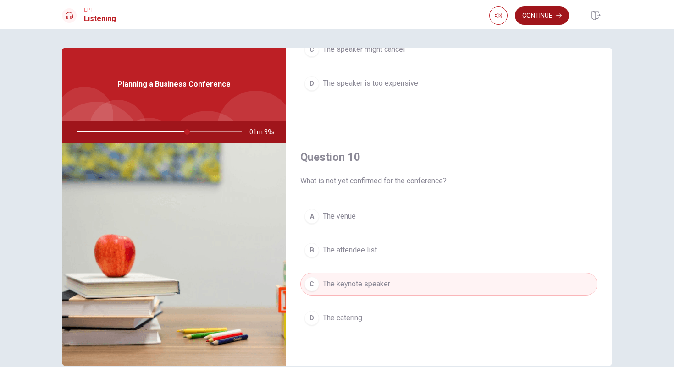
click at [530, 17] on button "Continue" at bounding box center [542, 15] width 54 height 18
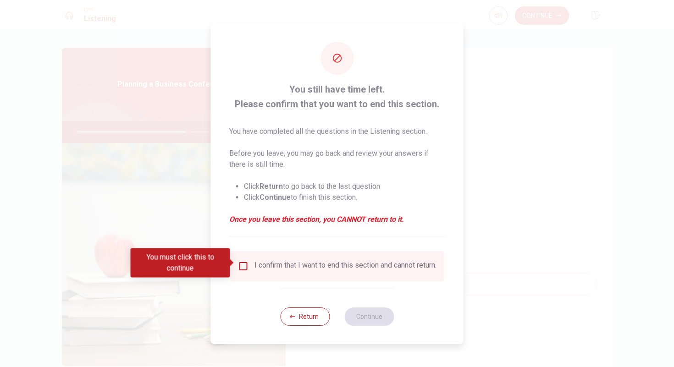
click at [242, 262] on input "You must click this to continue" at bounding box center [243, 266] width 11 height 11
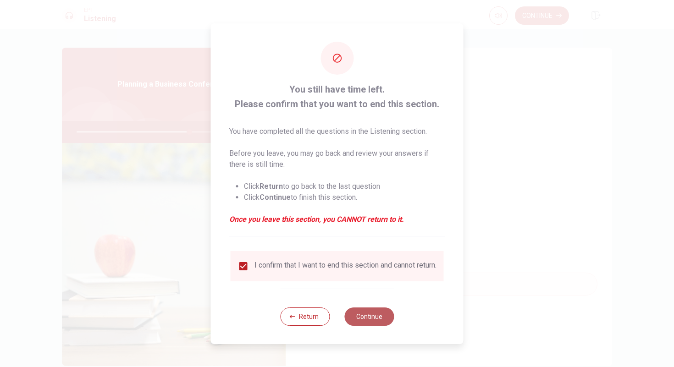
click at [366, 318] on button "Continue" at bounding box center [369, 317] width 50 height 18
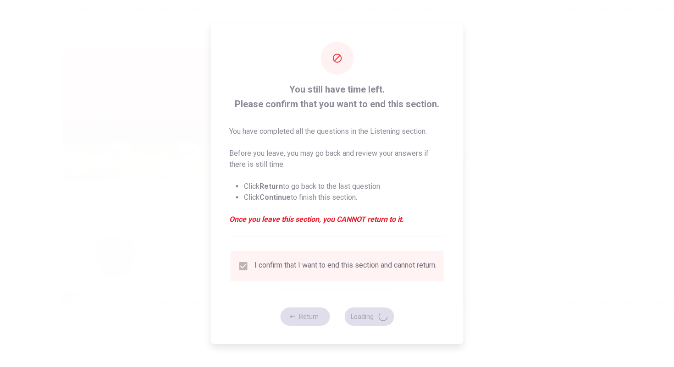
type input "69"
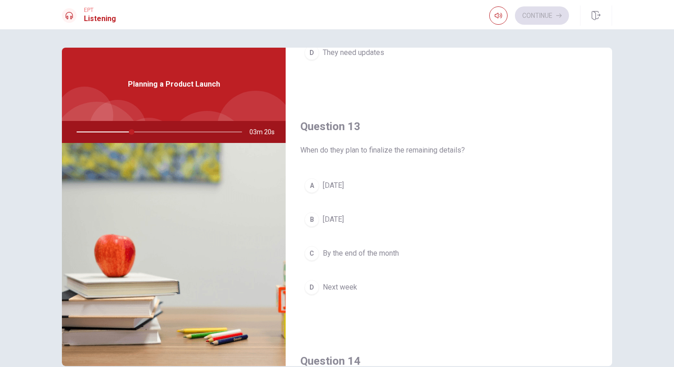
scroll to position [416, 0]
click at [307, 289] on div "D" at bounding box center [311, 287] width 15 height 15
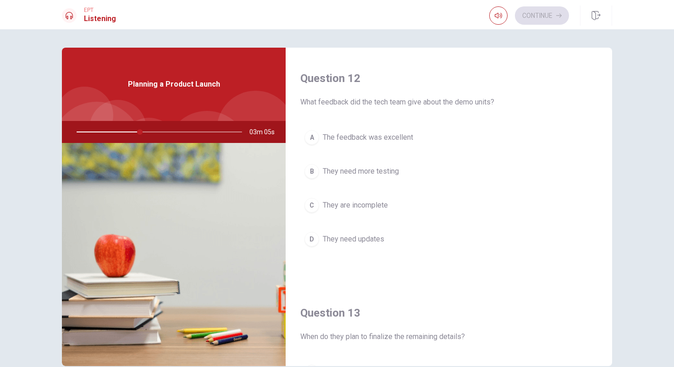
scroll to position [229, 0]
click at [314, 137] on div "A" at bounding box center [311, 138] width 15 height 15
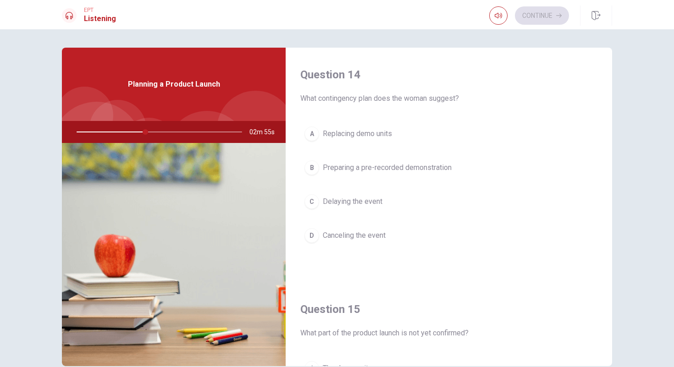
scroll to position [723, 0]
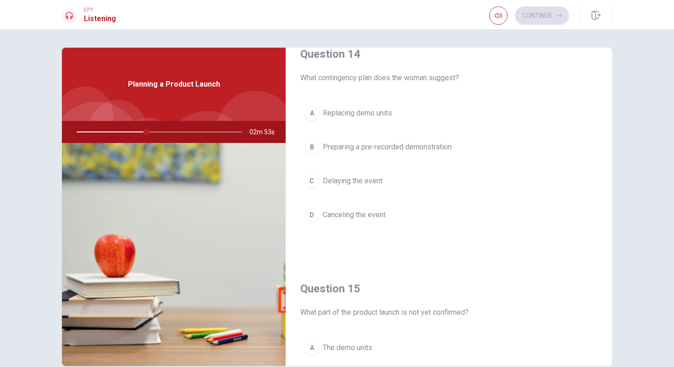
click at [307, 149] on div "B" at bounding box center [311, 147] width 15 height 15
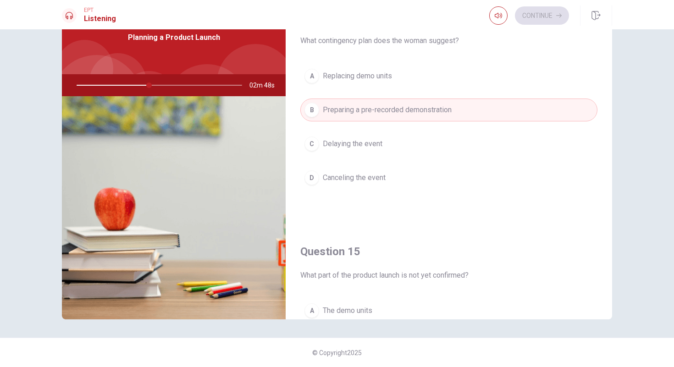
scroll to position [855, 0]
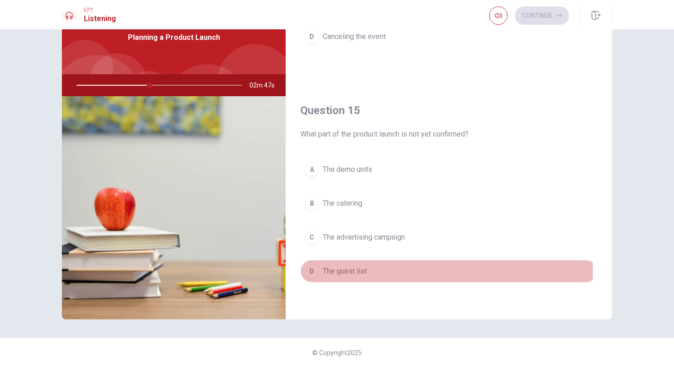
click at [311, 270] on div "D" at bounding box center [311, 271] width 15 height 15
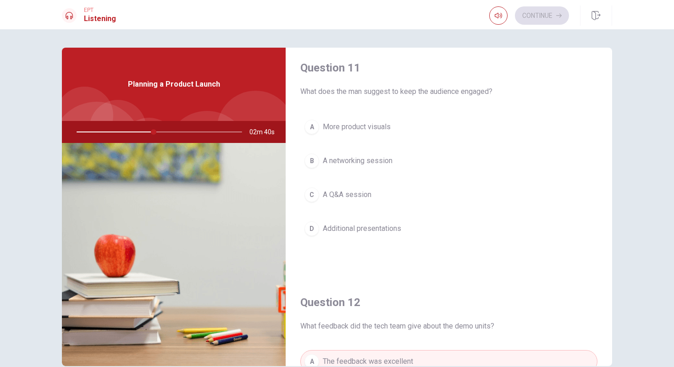
scroll to position [16, 0]
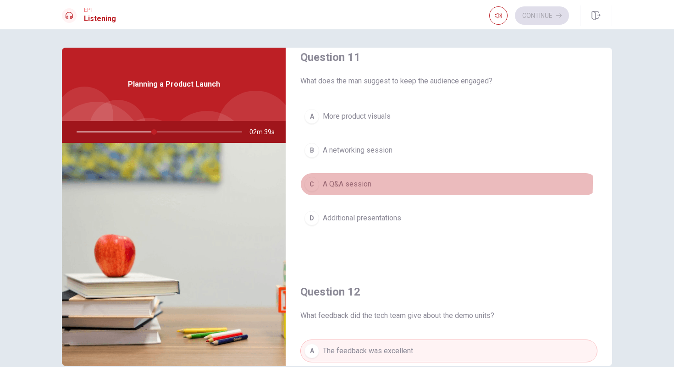
click at [306, 182] on div "C" at bounding box center [311, 184] width 15 height 15
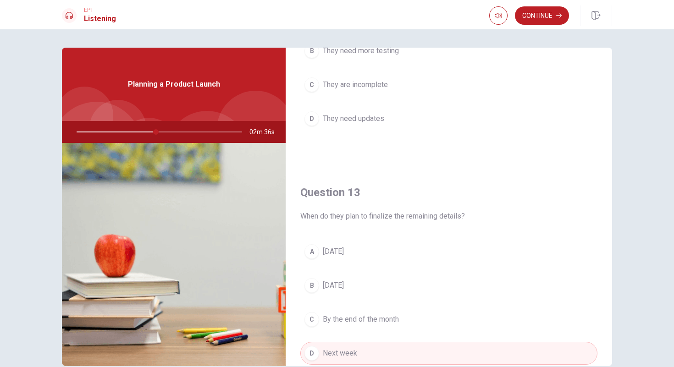
scroll to position [378, 0]
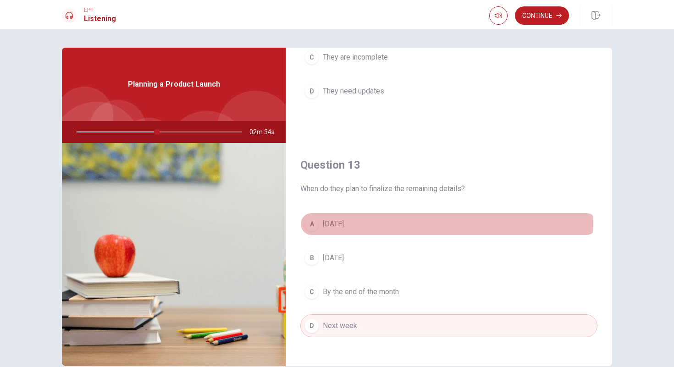
click at [307, 223] on div "A" at bounding box center [311, 224] width 15 height 15
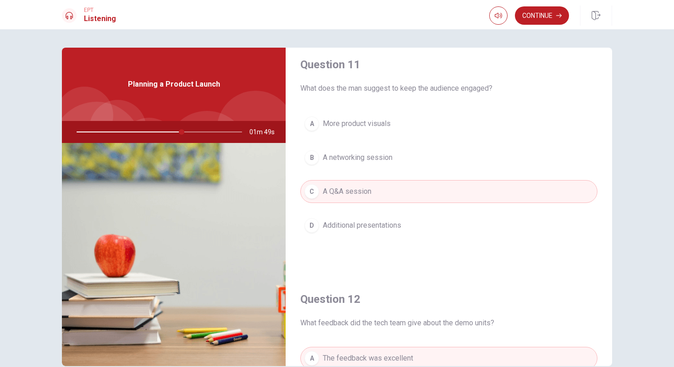
scroll to position [0, 0]
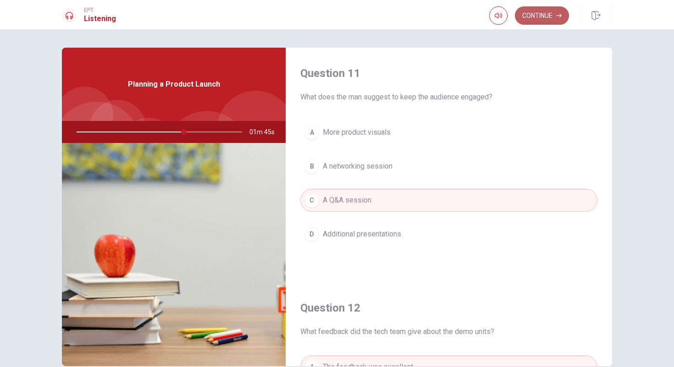
click at [536, 11] on button "Continue" at bounding box center [542, 15] width 54 height 18
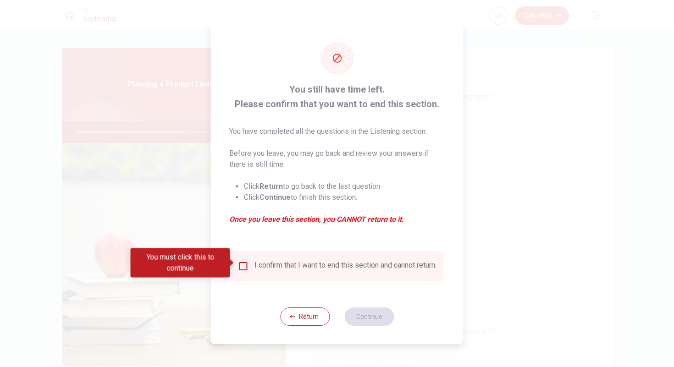
click at [242, 263] on input "You must click this to continue" at bounding box center [243, 266] width 11 height 11
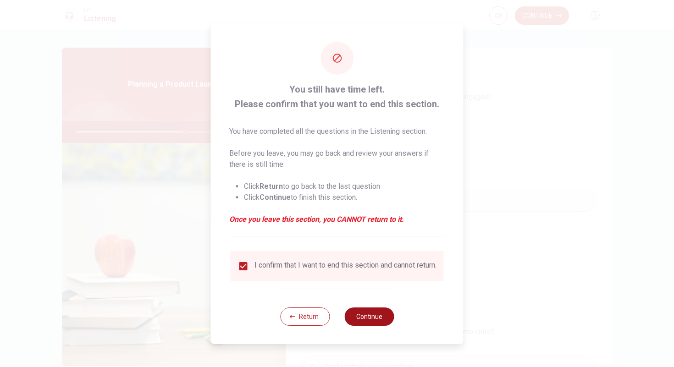
click at [368, 319] on button "Continue" at bounding box center [369, 317] width 50 height 18
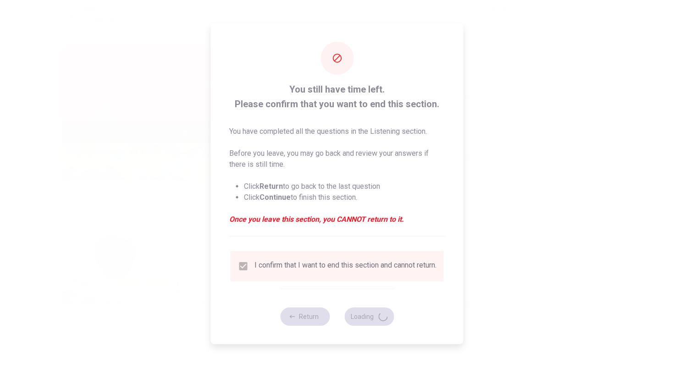
type input "66"
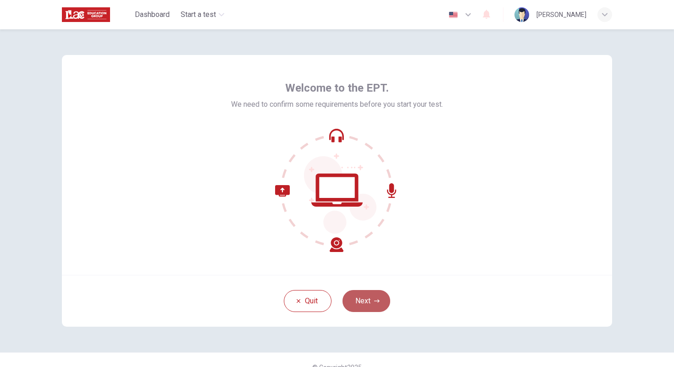
click at [371, 304] on button "Next" at bounding box center [366, 301] width 48 height 22
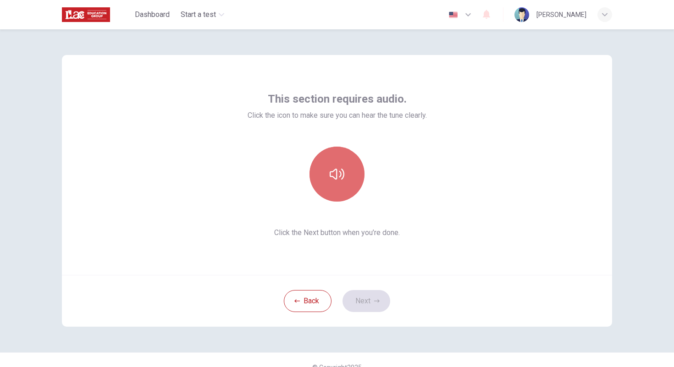
click at [357, 184] on button "button" at bounding box center [336, 174] width 55 height 55
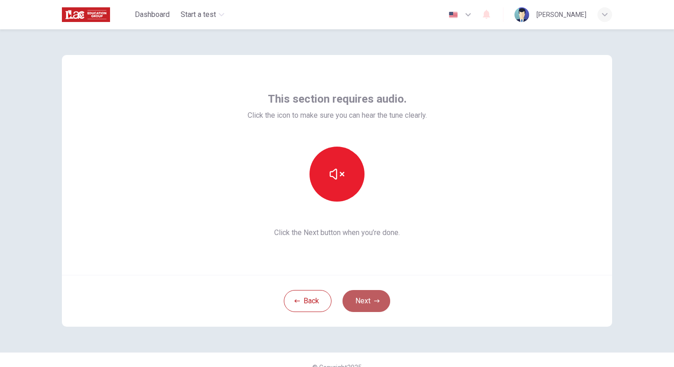
click at [363, 296] on button "Next" at bounding box center [366, 301] width 48 height 22
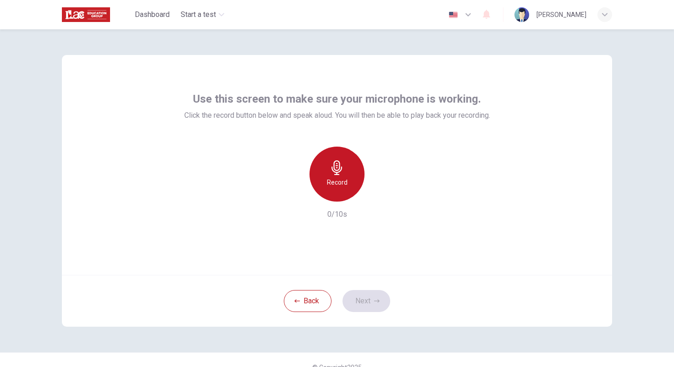
click at [340, 174] on icon "button" at bounding box center [337, 167] width 15 height 15
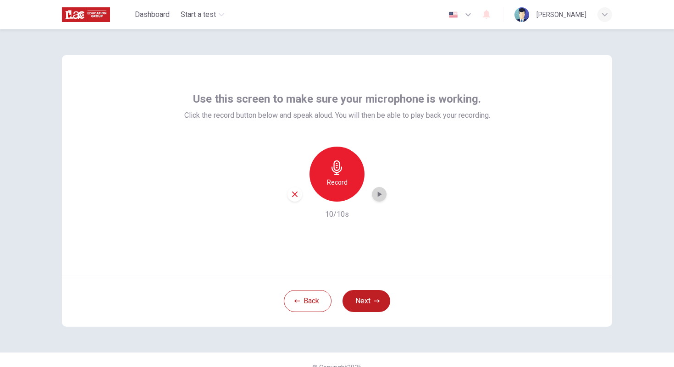
click at [378, 199] on div "button" at bounding box center [379, 194] width 15 height 15
click at [377, 302] on button "Next" at bounding box center [366, 301] width 48 height 22
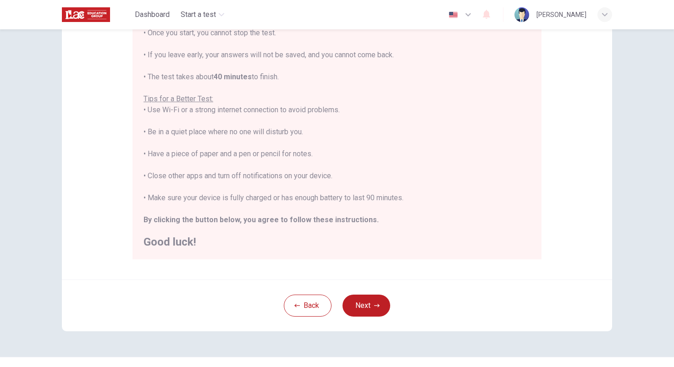
scroll to position [143, 0]
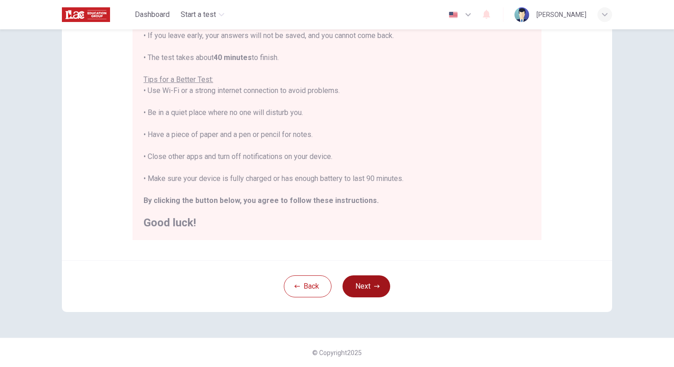
click at [374, 289] on icon "button" at bounding box center [377, 287] width 6 height 6
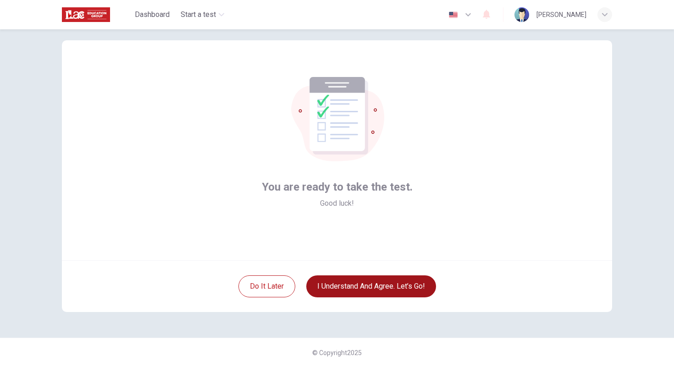
scroll to position [15, 0]
click at [379, 285] on button "I understand and agree. Let’s go!" at bounding box center [371, 286] width 130 height 22
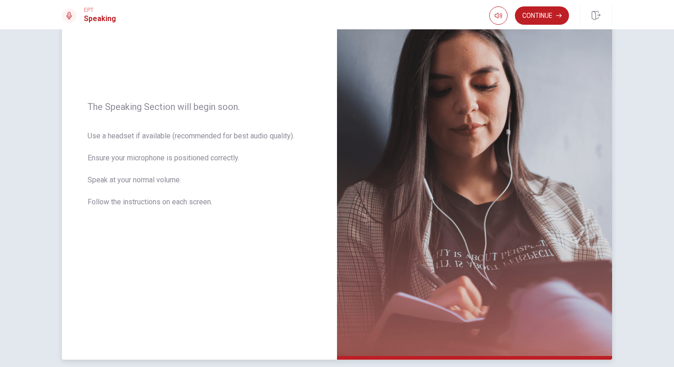
scroll to position [56, 0]
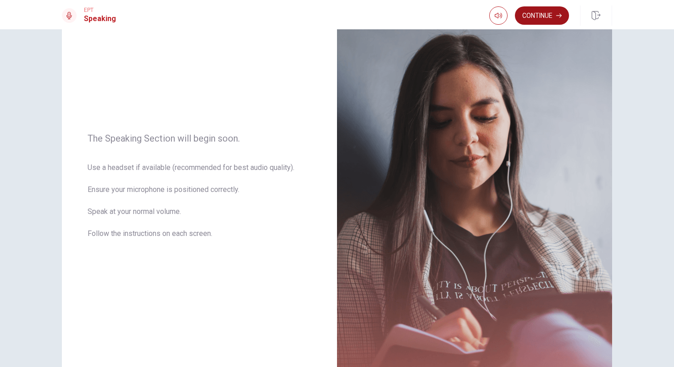
click at [546, 16] on button "Continue" at bounding box center [542, 15] width 54 height 18
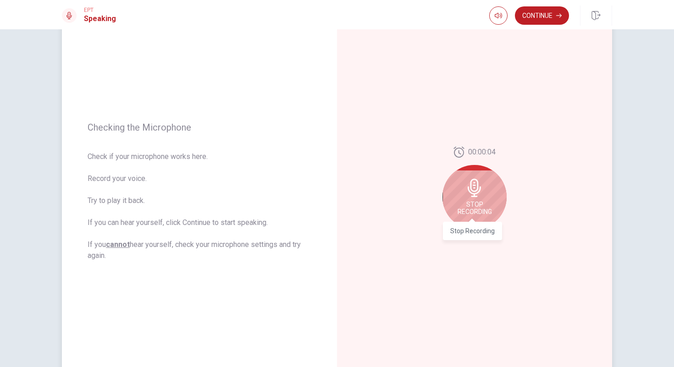
click at [480, 213] on span "Stop Recording" at bounding box center [474, 208] width 34 height 15
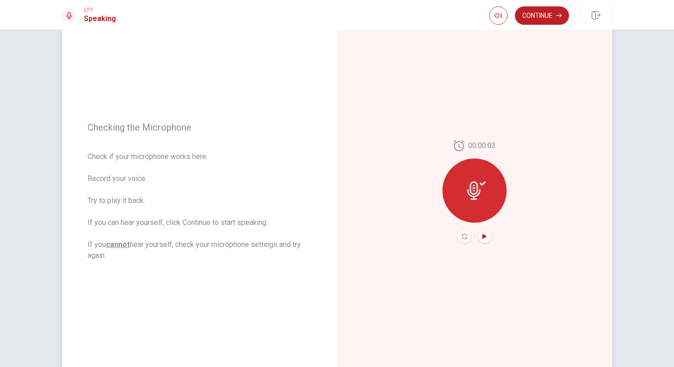
click at [482, 236] on icon "Play Audio" at bounding box center [484, 237] width 4 height 6
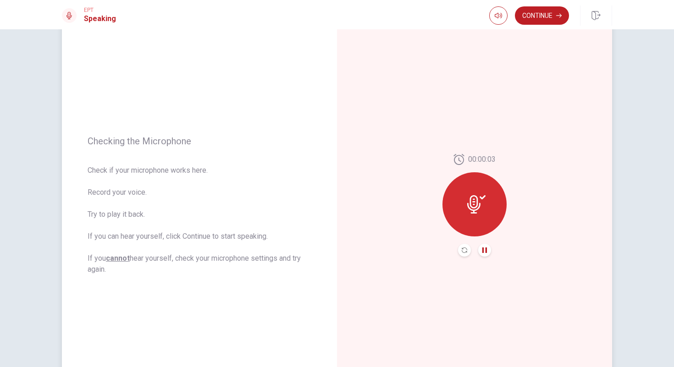
scroll to position [0, 0]
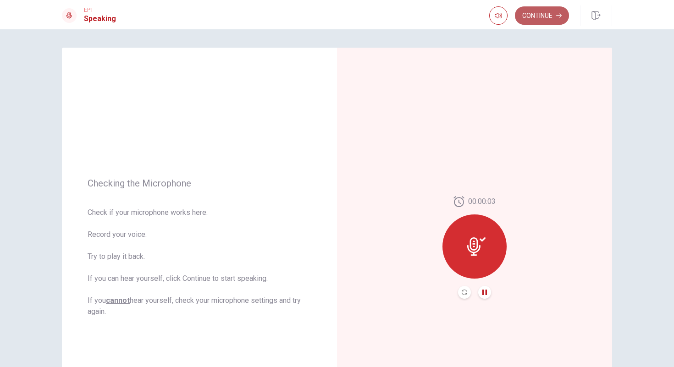
click at [550, 14] on button "Continue" at bounding box center [542, 15] width 54 height 18
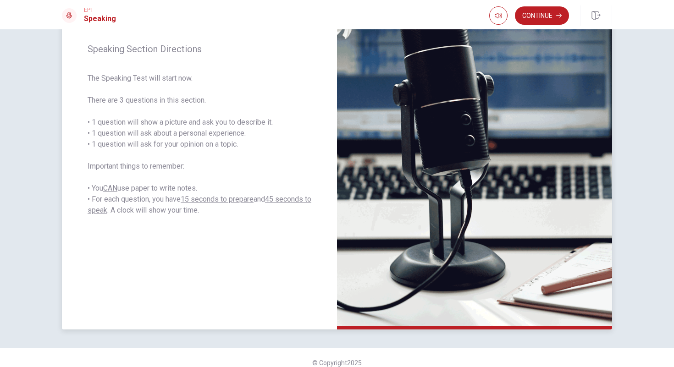
scroll to position [128, 0]
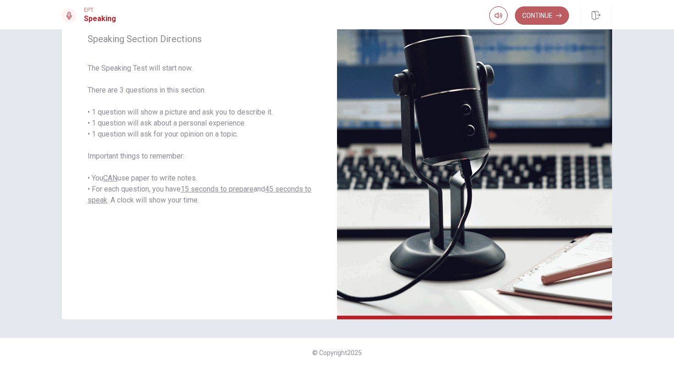
click at [544, 18] on button "Continue" at bounding box center [542, 15] width 54 height 18
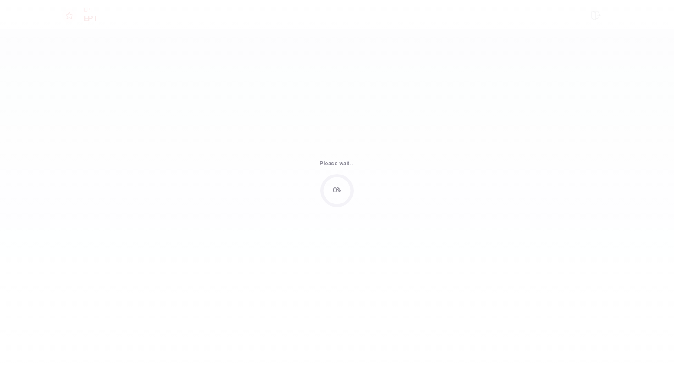
scroll to position [0, 0]
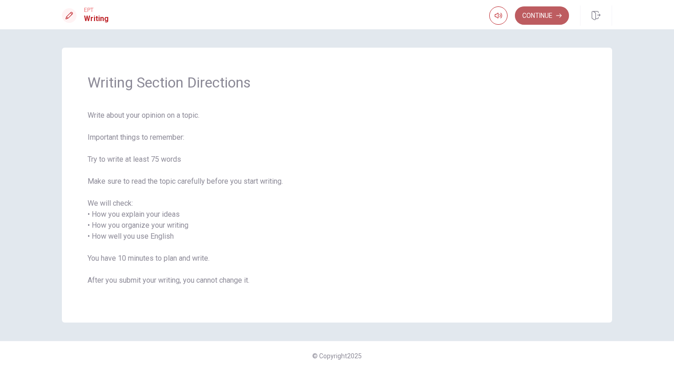
click at [534, 12] on button "Continue" at bounding box center [542, 15] width 54 height 18
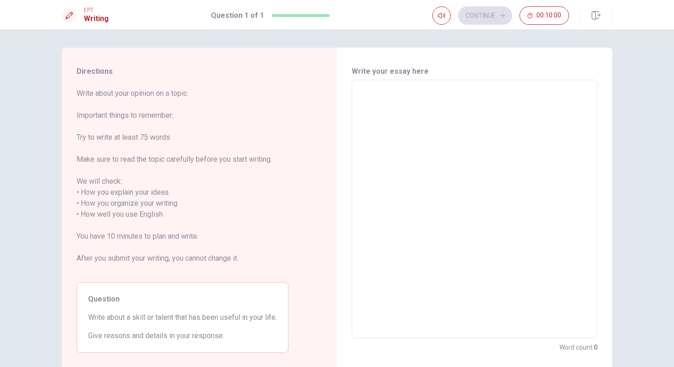
click at [397, 114] on textarea at bounding box center [474, 209] width 233 height 243
click at [410, 130] on textarea "Last wee" at bounding box center [474, 209] width 233 height 243
click at [424, 130] on textarea "Last wee" at bounding box center [474, 209] width 233 height 243
type textarea "Last wee"
click at [479, 16] on div "Continue 00:09:49" at bounding box center [500, 15] width 137 height 18
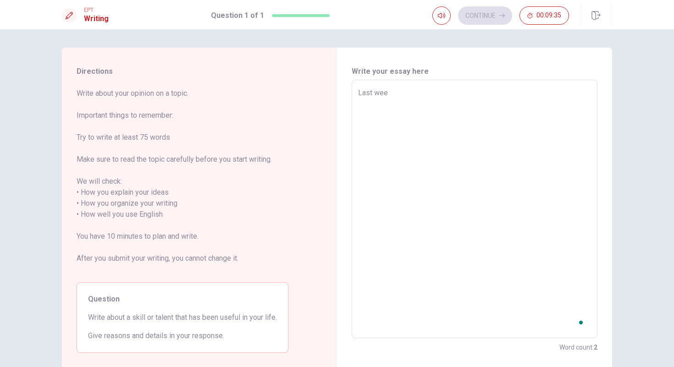
click at [398, 123] on textarea "Last wee" at bounding box center [474, 209] width 233 height 243
type textarea "x"
type textarea "Last week"
type textarea "x"
type textarea "Last week"
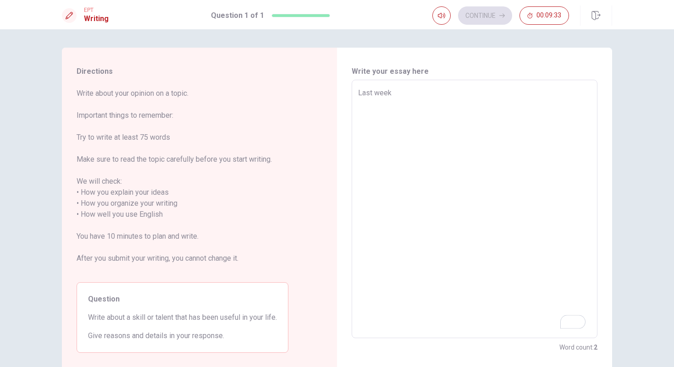
type textarea "x"
type textarea "Last week m"
type textarea "x"
type textarea "Last week my"
type textarea "x"
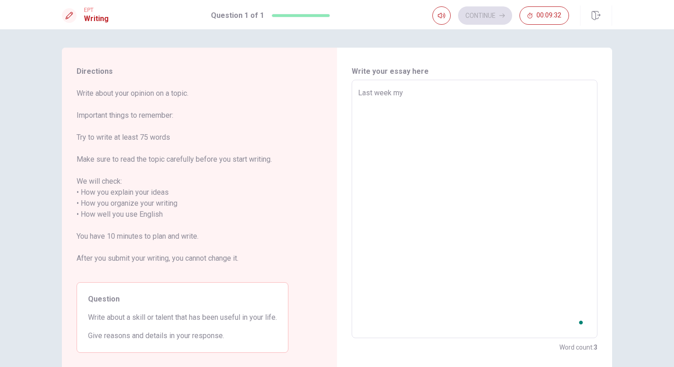
type textarea "Last week my"
type textarea "x"
type textarea "Last week my d"
type textarea "x"
type textarea "Last week my do"
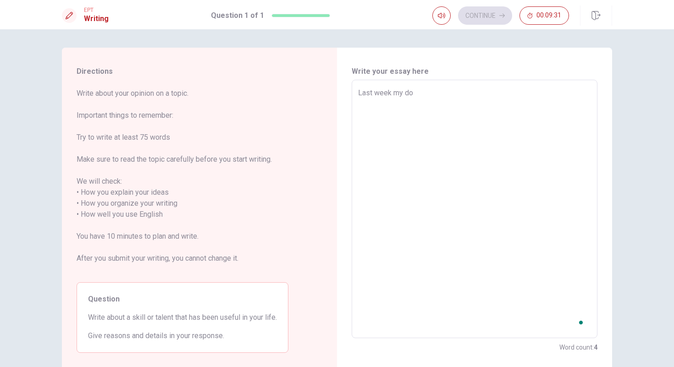
type textarea "x"
type textarea "Last week my dou"
type textarea "x"
type textarea "Last week my [PERSON_NAME]"
type textarea "x"
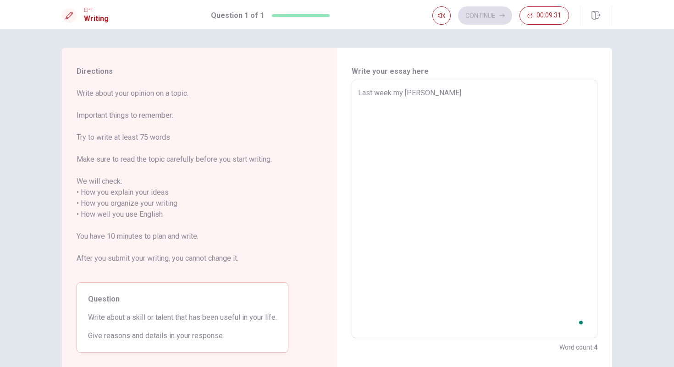
type textarea "Last week my dough"
type textarea "x"
type textarea "Last week my dought"
type textarea "x"
type textarea "Last week my doughte"
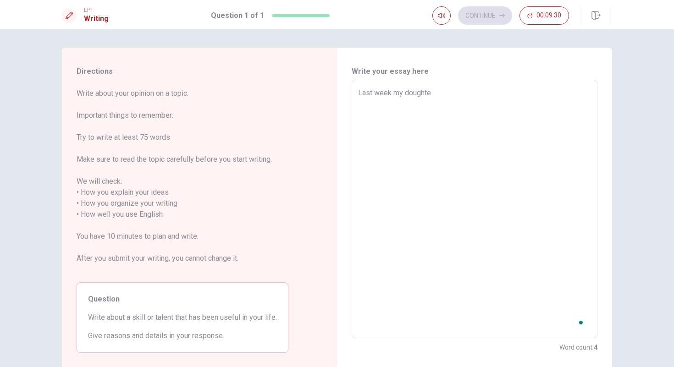
type textarea "x"
type textarea "Last week my doughter"
type textarea "x"
type textarea "Last week my doughter"
type textarea "x"
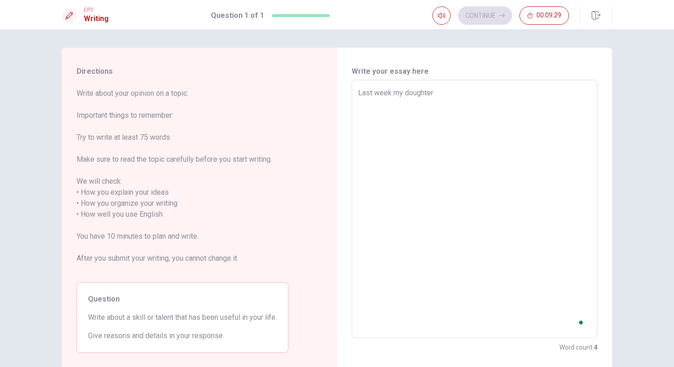
type textarea "Last week my doughter w"
type textarea "x"
type textarea "Last week my doughter wa"
type textarea "x"
type textarea "Last week my doughter was"
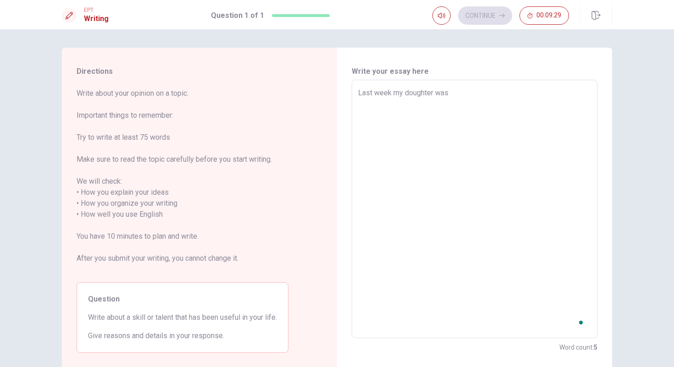
type textarea "x"
type textarea "Last week my doughter was"
type textarea "x"
type textarea "Last week my doughter was t"
type textarea "x"
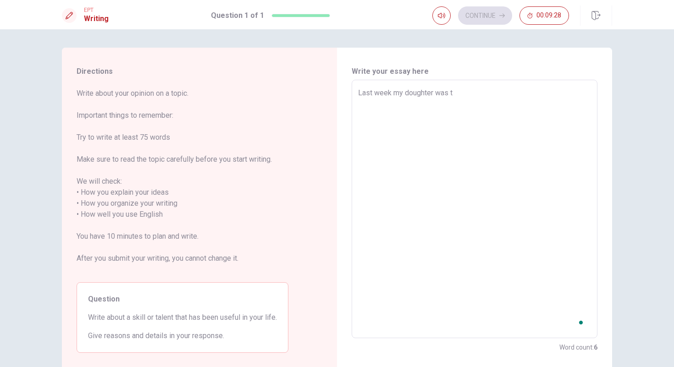
type textarea "Last week my doughter was ta"
type textarea "x"
type textarea "Last week my doughter was tal"
type textarea "x"
type textarea "Last week my doughter was talk"
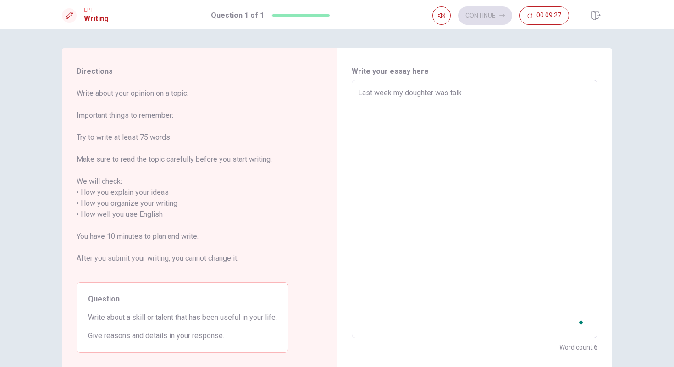
type textarea "x"
type textarea "Last week my doughter was talki"
type textarea "x"
type textarea "Last week my doughter was talkin"
type textarea "x"
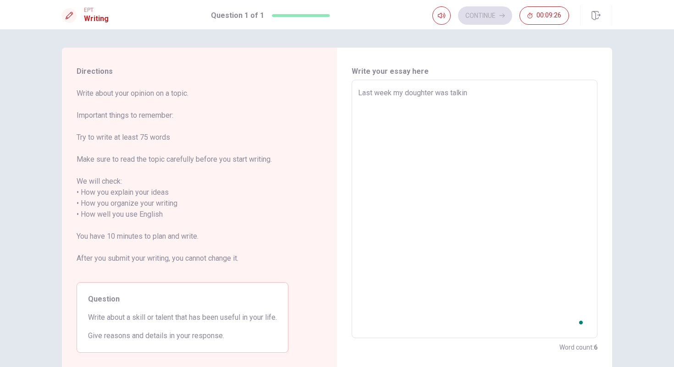
type textarea "Last week my doughter was talkin"
type textarea "x"
type textarea "Last week my doughter was talkin a"
type textarea "x"
type textarea "Last week my doughter was talkin ab"
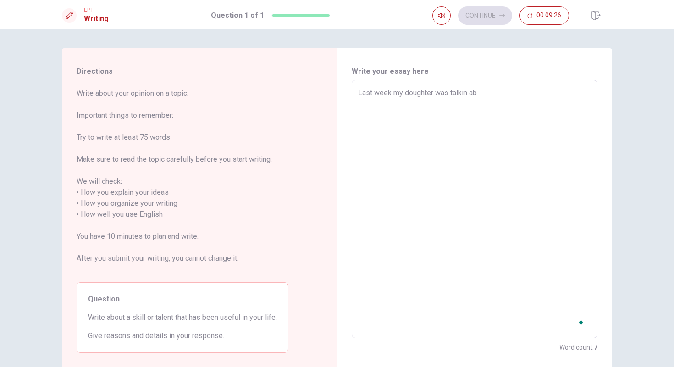
type textarea "x"
type textarea "Last week my doughter was talkin abo"
type textarea "x"
type textarea "Last week my doughter was talkin abou"
type textarea "x"
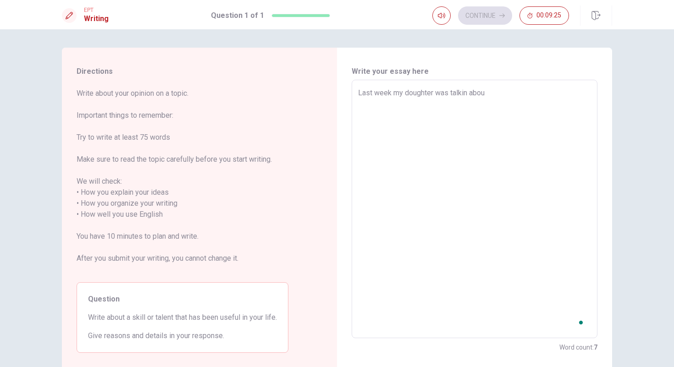
type textarea "Last week my doughter was talkin about"
type textarea "x"
type textarea "Last week my doughter was talkin about"
type textarea "x"
type textarea "Last week my doughter was talkin about w"
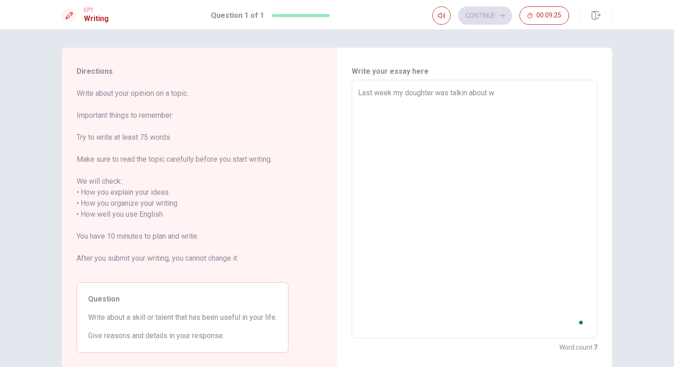
type textarea "x"
type textarea "Last week my doughter was talkin about wh"
type textarea "x"
type textarea "Last week my doughter was talkin about wha"
type textarea "x"
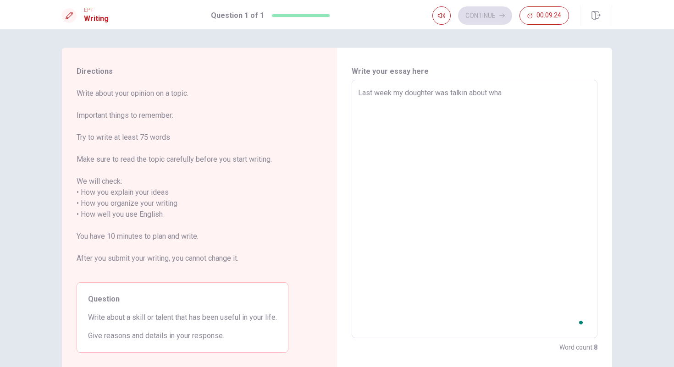
type textarea "Last week my doughter was talkin about what"
type textarea "x"
type textarea "Last week my doughter was talkin about what"
type textarea "x"
type textarea "Last week my doughter was talkin about what s"
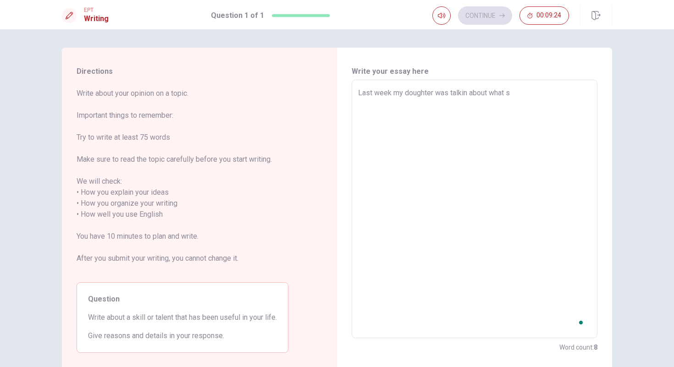
type textarea "x"
type textarea "Last week my doughter was talkin about what sh"
type textarea "x"
type textarea "Last week my doughter was talkin about what she"
type textarea "x"
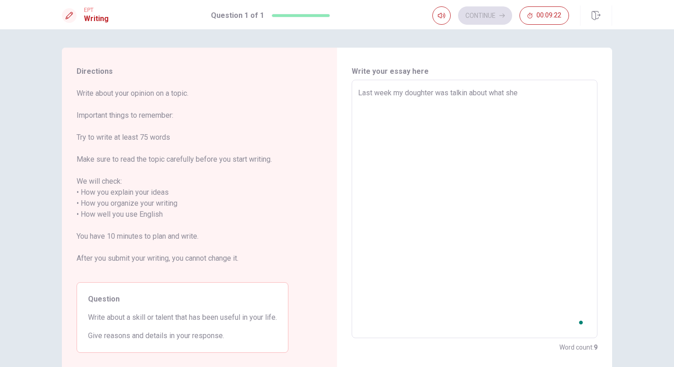
type textarea "Last week my doughter was talkin about what she"
type textarea "x"
type textarea "Last week my doughter was talkin about what she l"
type textarea "x"
type textarea "Last week my doughter was talkin about what she le"
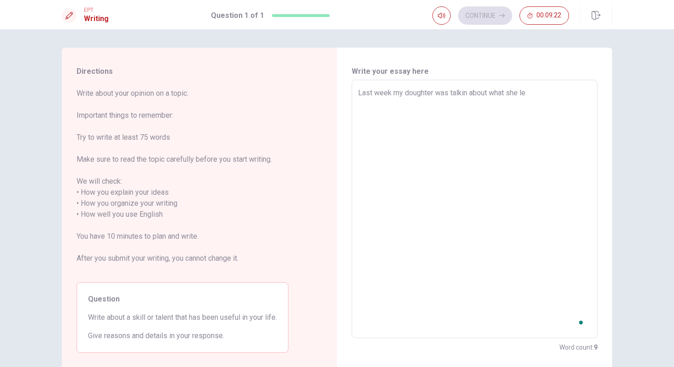
type textarea "x"
type textarea "Last week my doughter was talkin about what she lea"
type textarea "x"
type textarea "Last week my doughter was talkin about what she [PERSON_NAME]"
type textarea "x"
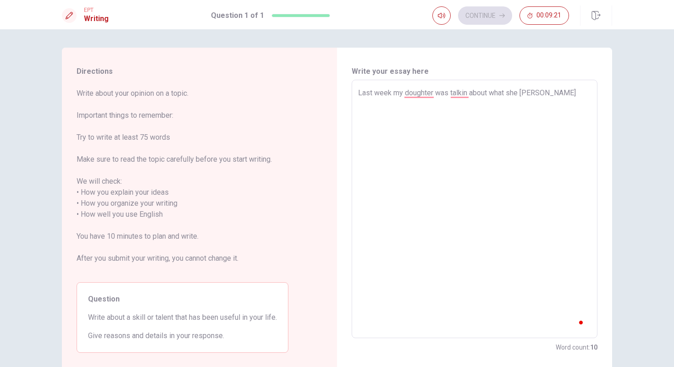
type textarea "Last week my doughter was talkin about what she [PERSON_NAME]"
type textarea "x"
type textarea "Last week my doughter was talkin about what she [PERSON_NAME] me and my husband…"
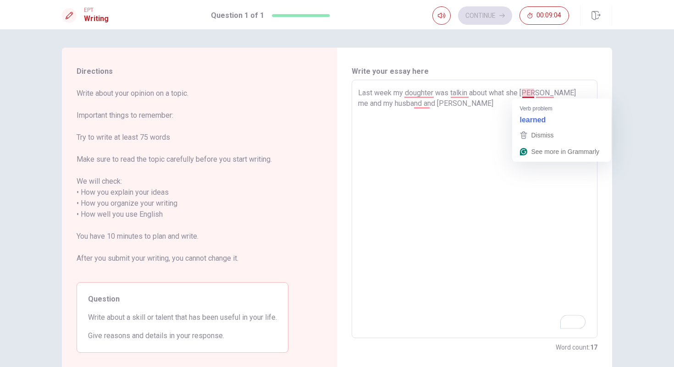
click at [532, 93] on textarea "Last week my doughter was talkin about what she [PERSON_NAME] me and my husband…" at bounding box center [474, 209] width 233 height 243
type textarea "x"
type textarea "Last week my doughter was talkin about what she learn winth me and my husband a…"
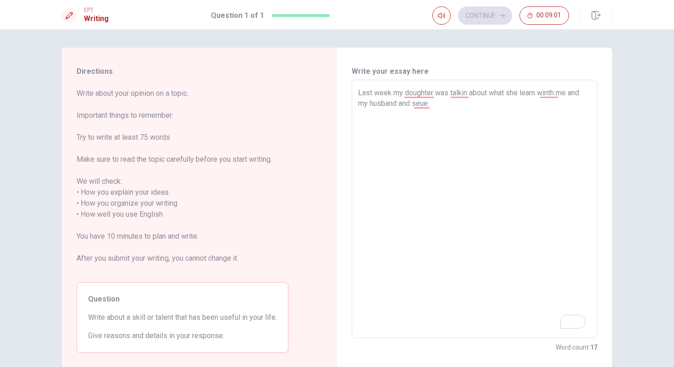
click at [444, 107] on textarea "Last week my doughter was talkin about what she learn winth me and my husband a…" at bounding box center [474, 209] width 233 height 243
type textarea "x"
type textarea "Last week my doughter was talkin about what she learn winth me and my husband a…"
type textarea "x"
type textarea "Last week my doughter was talkin about what she learn winth me and my husband a…"
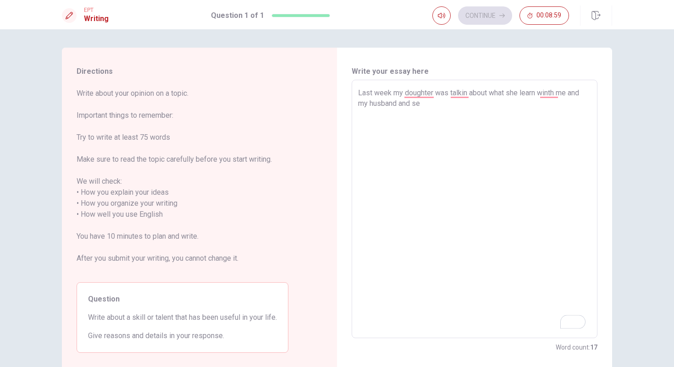
type textarea "x"
type textarea "Last week my doughter was talkin about what she learn winth me and my husband a…"
type textarea "x"
type textarea "Last week my doughter was talkin about what she learn winth me and my husband a…"
type textarea "x"
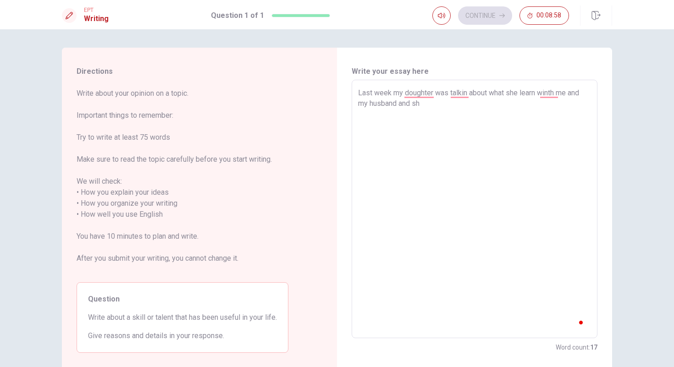
type textarea "Last week my doughter was talkin about what she learn winth me and my husband a…"
type textarea "x"
type textarea "Last week my doughter was talkin about what she learn winth me and my husband a…"
type textarea "x"
type textarea "Last week my doughter was talkin about what she learn winth me and my husband a…"
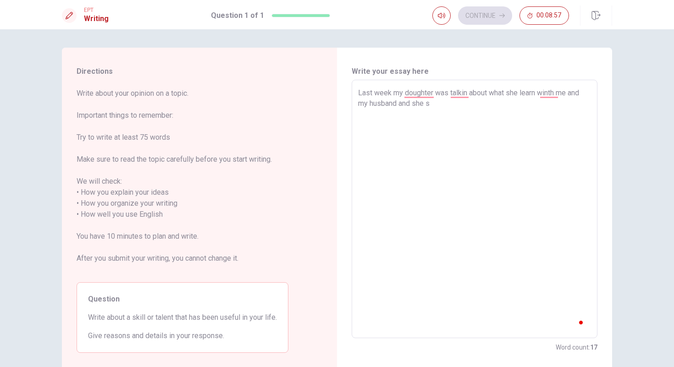
type textarea "x"
type textarea "Last week my doughter was talkin about what she learn winth me and my husband a…"
type textarea "x"
type textarea "Last week my doughter was talkin about what she learn winth me and my husband a…"
type textarea "x"
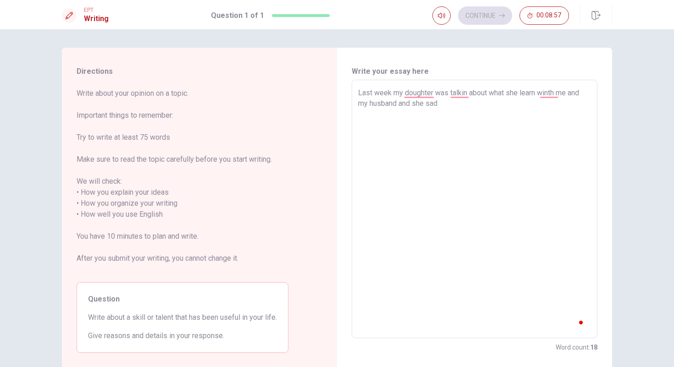
type textarea "Last week my doughter was talkin about what she learn winth me and my husband a…"
type textarea "x"
type textarea "Last week my doughter was talkin about what she learn winth me and my husband a…"
type textarea "x"
type textarea "Last week my doughter was talkin about what she learn winth me and my husband a…"
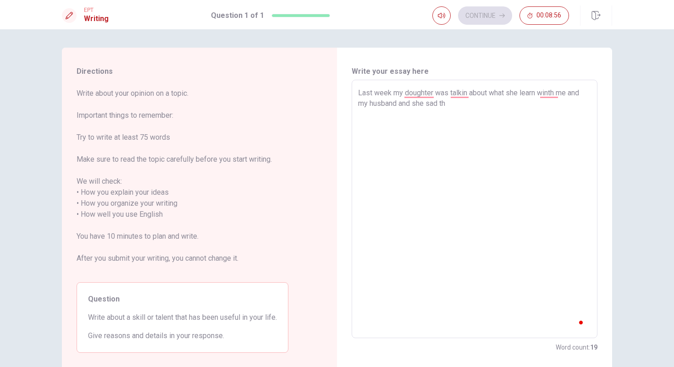
type textarea "x"
type textarea "Last week my doughter was talkin about what she learn winth me and my husband a…"
type textarea "x"
type textarea "Last week my doughter was talkin about what she learn winth me and my husband a…"
type textarea "x"
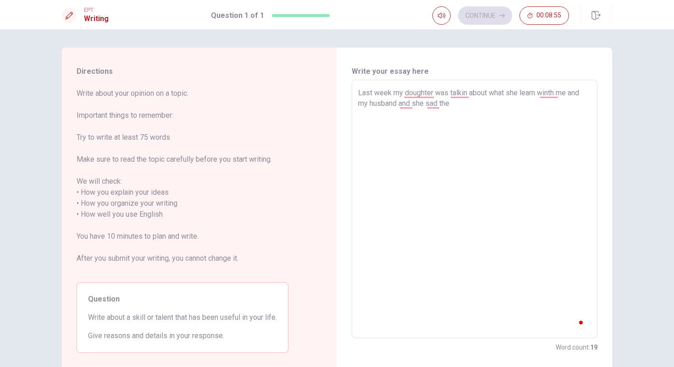
type textarea "Last week my doughter was talkin about what she learn winth me and my husband a…"
type textarea "x"
type textarea "Last week my doughter was talkin about what she learn winth me and my husband a…"
type textarea "x"
type textarea "Last week my doughter was talkin about what she learn winth me and my husband a…"
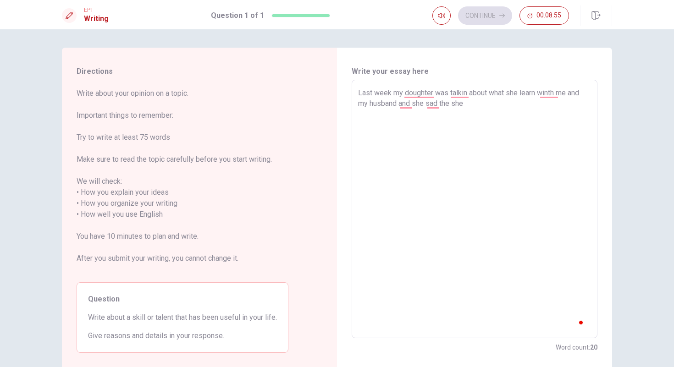
type textarea "x"
type textarea "Last week my doughter was talkin about what she learn winth me and my husband a…"
type textarea "x"
type textarea "Last week my doughter was talkin about what she learn winth me and my husband a…"
type textarea "x"
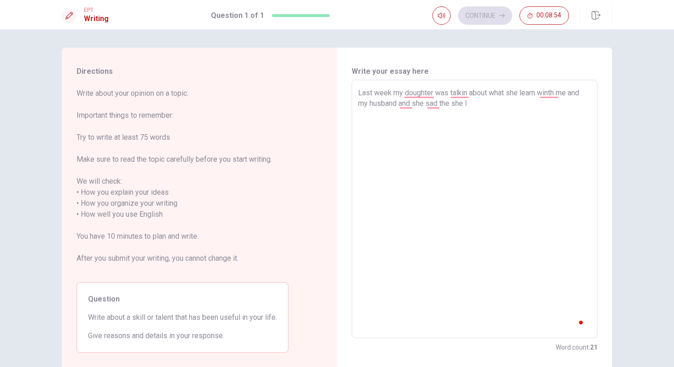
type textarea "Last week my doughter was talkin about what she learn winth me and my husband a…"
type textarea "x"
type textarea "Last week my doughter was talkin about what she learn winth me and my husband a…"
type textarea "x"
type textarea "Last week my doughter was talkin about what she learn winth me and my husband a…"
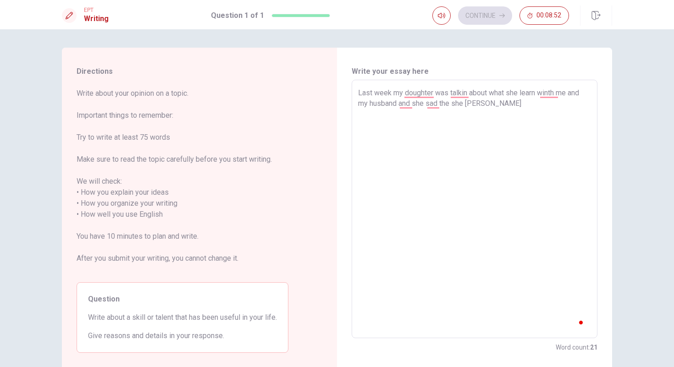
type textarea "x"
type textarea "Last week my doughter was talkin about what she learn winth me and my husband a…"
type textarea "x"
type textarea "Last week my doughter was talkin about what she learn winth me and my husband a…"
type textarea "x"
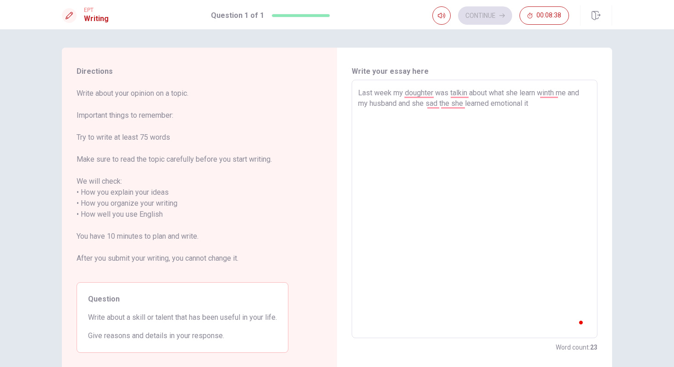
type textarea "Last week my doughter was talkin about what she learn winth me and my husband a…"
type textarea "x"
type textarea "Last week my doughter was talkin about what she learn winth me and my husband a…"
type textarea "x"
type textarea "Last week my doughter was talkin about what she learn winth me and my husband a…"
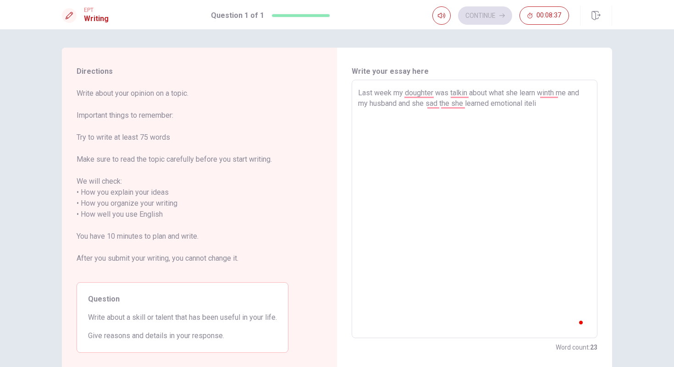
type textarea "x"
type textarea "Last week my doughter was talkin about what she learn winth me and my husband a…"
type textarea "x"
type textarea "Last week my doughter was talkin about what she learn winth me and my husband a…"
type textarea "x"
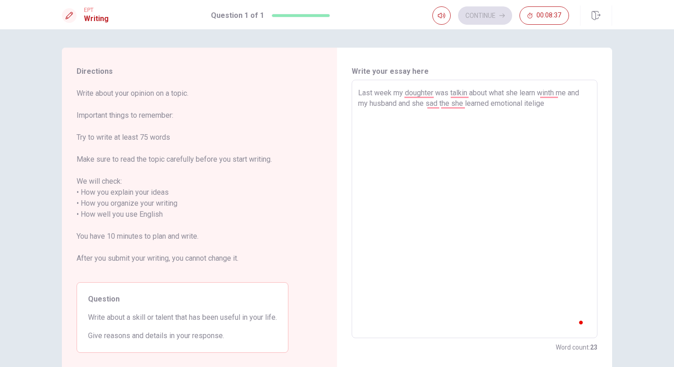
type textarea "Last week my doughter was talkin about what she learn winth me and my husband a…"
type textarea "x"
type textarea "Last week my doughter was talkin about what she learn winth me and my husband a…"
type textarea "x"
type textarea "Last week my doughter was talkin about what she learn winth me and my husband a…"
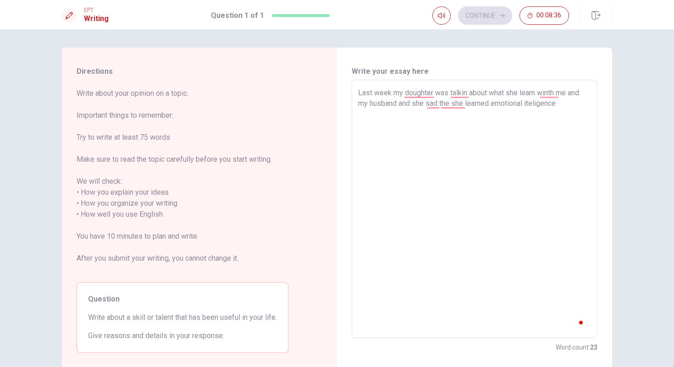
type textarea "x"
type textarea "Last week my doughter was talkin about what she learn winth me and my husband a…"
type textarea "x"
type textarea "Last week my doughter was talkin about what she learn winth me and my husband a…"
type textarea "x"
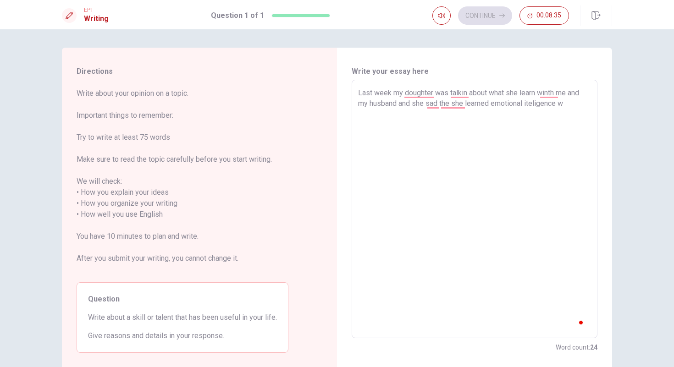
type textarea "Last week my doughter was talkin about what she learn winth me and my husband a…"
type textarea "x"
type textarea "Last week my doughter was talkin about what she learn winth me and my husband a…"
type textarea "x"
type textarea "Last week my doughter was talkin about what she learn winth me and my husband a…"
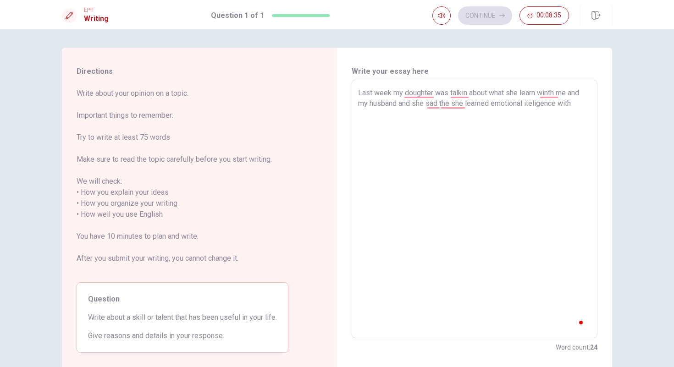
type textarea "x"
type textarea "Last week my doughter was talkin about what she learn winth me and my husband a…"
type textarea "x"
type textarea "Last week my doughter was talkin about what she learn winth me and my husband a…"
type textarea "x"
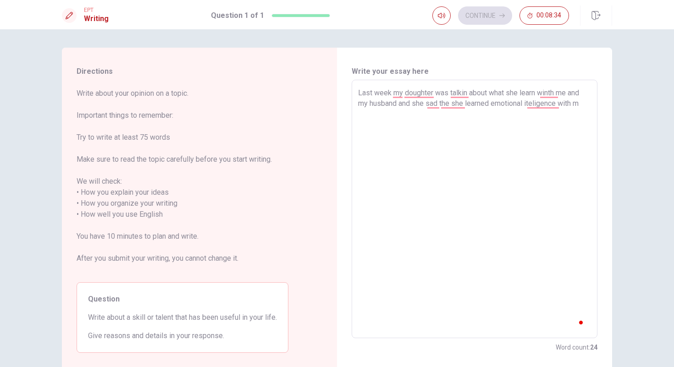
type textarea "Last week my doughter was talkin about what she learn winth me and my husband a…"
type textarea "x"
type textarea "Last week my doughter was talkin about what she learn winth me and my husband a…"
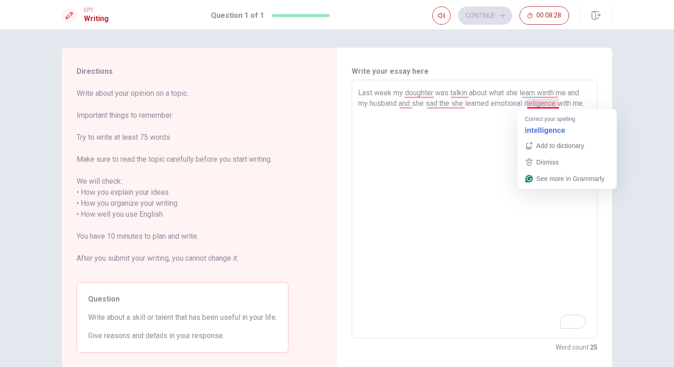
click at [530, 102] on textarea "Last week my doughter was talkin about what she learn winth me and my husband a…" at bounding box center [474, 209] width 233 height 243
type textarea "x"
type textarea "Last week my doughter was talkin about what she learn winth me and my husband a…"
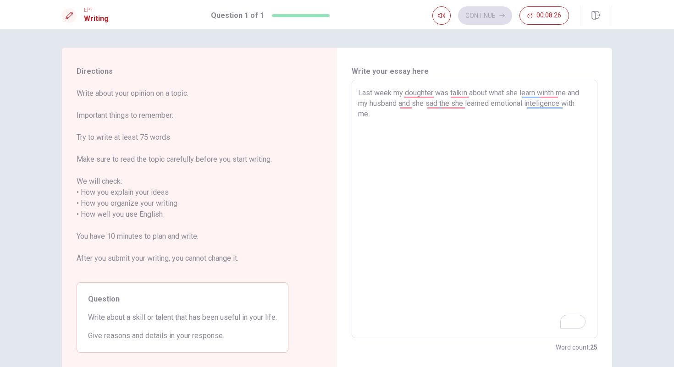
click at [411, 119] on textarea "Last week my doughter was talkin about what she learn winth me and my husband a…" at bounding box center [474, 209] width 233 height 243
type textarea "x"
type textarea "Last week my doughter was talkin about what she learn winth me and my husband a…"
type textarea "x"
type textarea "Last week my doughter was talkin about what she learn winth me and my husband a…"
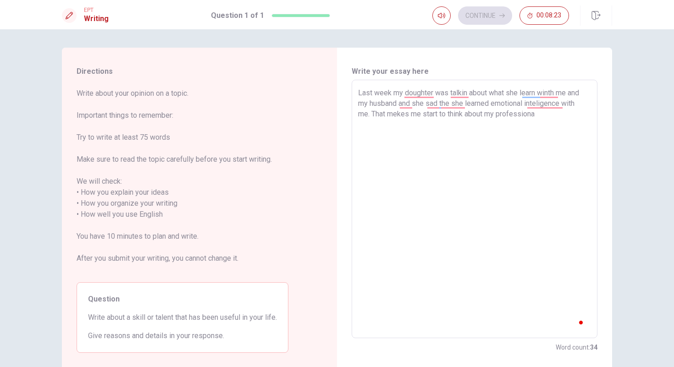
type textarea "x"
type textarea "Last week my doughter was talkin about what she learn winth me and my husband a…"
type textarea "x"
type textarea "Last week my doughter was talkin about what she learn winth me and my husband a…"
type textarea "x"
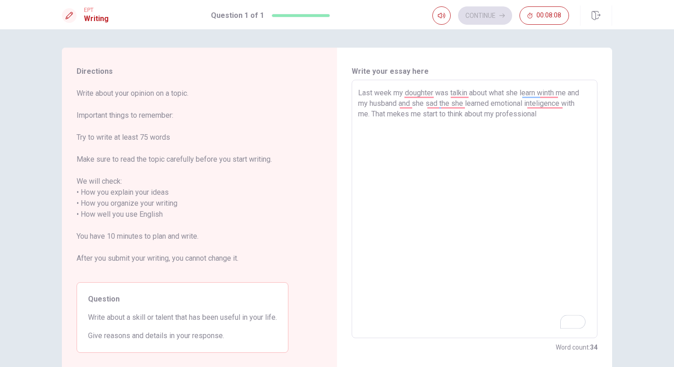
type textarea "Last week my doughter was talkin about what she learn winth me and my husband a…"
type textarea "x"
type textarea "Last week my doughter was talkin about what she learn winth me and my husband a…"
type textarea "x"
type textarea "Last week my doughter was talkin about what she learn winth me and my husband a…"
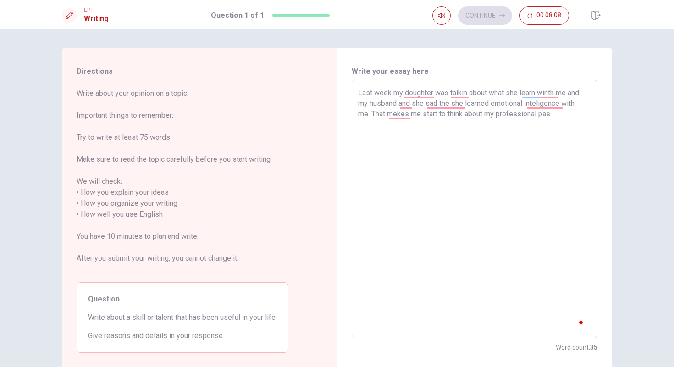
type textarea "x"
type textarea "Last week my doughter was talkin about what she learn winth me and my husband a…"
type textarea "x"
type textarea "Last week my doughter was talkin about what she learn winth me and my husband a…"
type textarea "x"
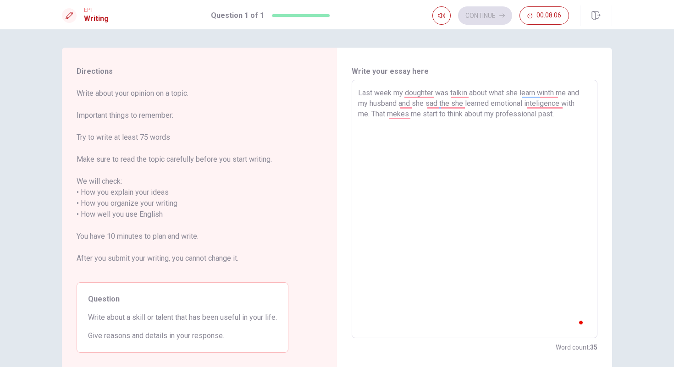
type textarea "Last week my doughter was talkin about what she learn winth me and my husband a…"
type textarea "x"
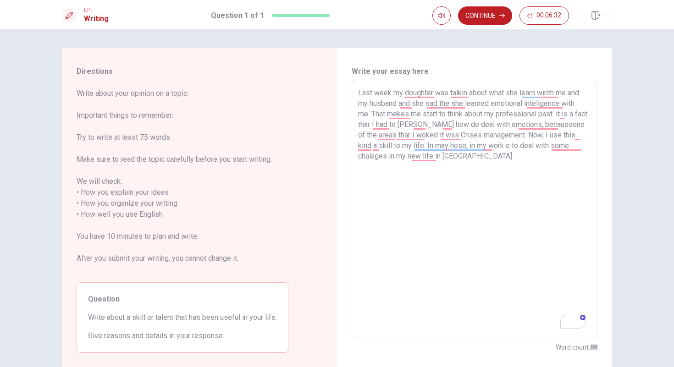
click at [413, 121] on textarea "Last week my doughter was talkin about what she learn winth me and my husband a…" at bounding box center [474, 209] width 233 height 243
click at [465, 94] on textarea "Last week my doughter was talkin about what she learn winth me and my husband a…" at bounding box center [474, 209] width 233 height 243
click at [464, 92] on textarea "Last week my doughter was talkin about what she learn winth me and my husband a…" at bounding box center [474, 209] width 233 height 243
click at [466, 93] on textarea "Last week my doughter was talkin about what she learn winth me and my husband a…" at bounding box center [474, 209] width 233 height 243
click at [554, 95] on textarea "Last week my doughter was talkin about what she learn winth me and my husband a…" at bounding box center [474, 209] width 233 height 243
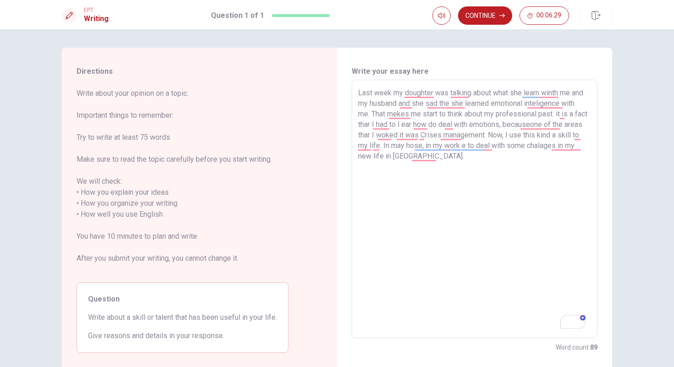
click at [550, 93] on textarea "Last week my doughter was talkin about what she learn winth me and my husband a…" at bounding box center [474, 209] width 233 height 243
click at [512, 223] on textarea "Last week my doughter was talking about what she learn with me and my husband a…" at bounding box center [474, 209] width 233 height 243
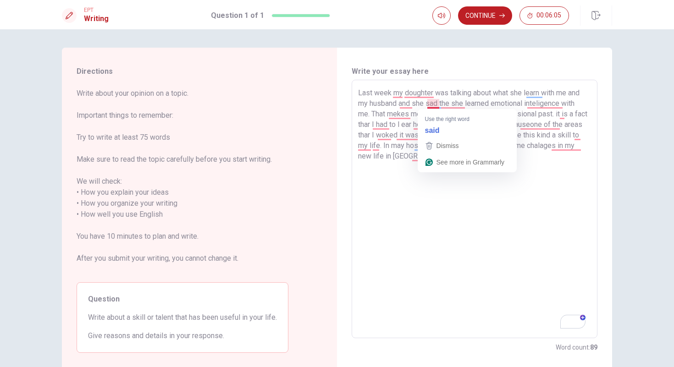
click at [433, 103] on textarea "Last week my doughter was talking about what she learn with me and my husband a…" at bounding box center [474, 209] width 233 height 243
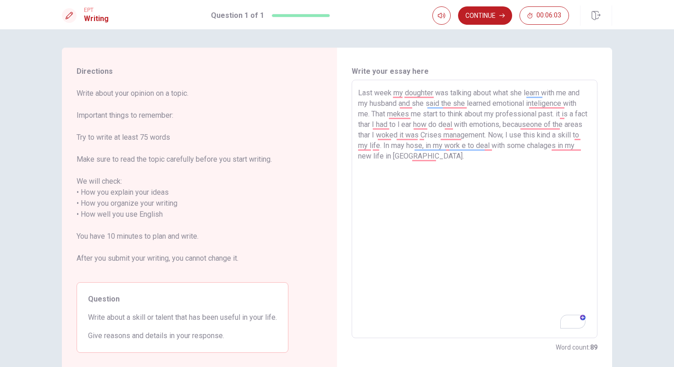
click at [508, 213] on textarea "Last week my doughter was talking about what she learn with me and my husband a…" at bounding box center [474, 209] width 233 height 243
click at [396, 114] on textarea "Last week my doughter was talking about what she learn with me and my husband a…" at bounding box center [474, 209] width 233 height 243
click at [383, 125] on textarea "Last week my doughter was talking about what she learn with me and my husband a…" at bounding box center [474, 209] width 233 height 243
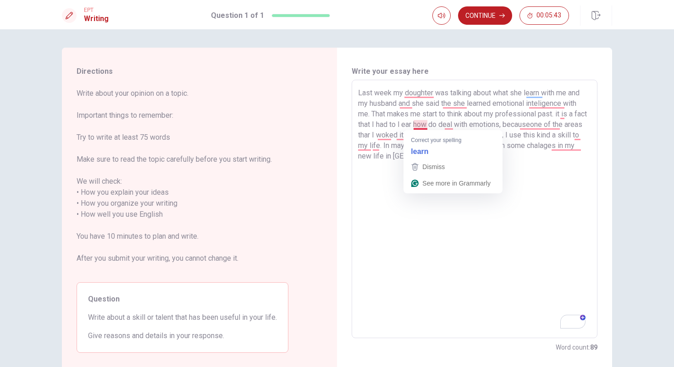
click at [415, 124] on textarea "Last week my doughter was talking about what she learn with me and my husband a…" at bounding box center [474, 209] width 233 height 243
click at [423, 124] on textarea "Last week my doughter was talking about what she learn with me and my husband a…" at bounding box center [474, 209] width 233 height 243
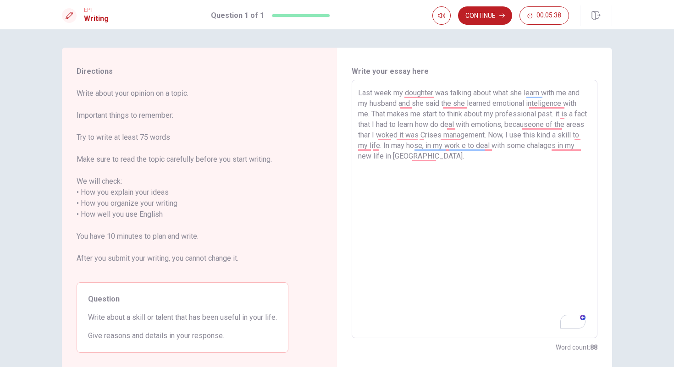
click at [481, 193] on textarea "Last week my doughter was talking about what she learn with me and my husband a…" at bounding box center [474, 209] width 233 height 243
click at [568, 123] on textarea "Last week my doughter was talking about what she learn with me and my husband a…" at bounding box center [474, 209] width 233 height 243
click at [562, 124] on textarea "Last week my doughter was talking about what she learn with me and my husband a…" at bounding box center [474, 209] width 233 height 243
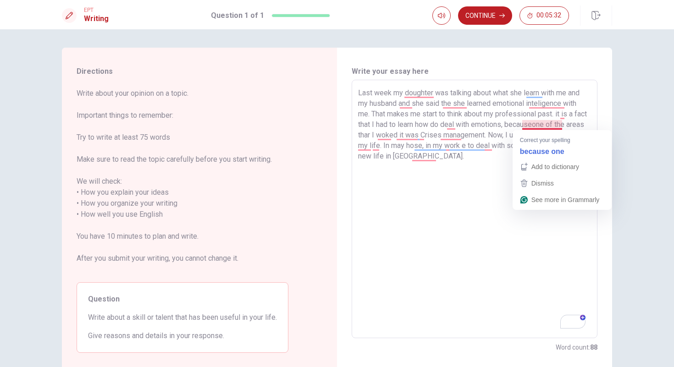
click at [548, 125] on textarea "Last week my doughter was talking about what she learn with me and my husband a…" at bounding box center [474, 209] width 233 height 243
click at [458, 231] on textarea "Last week my doughter was talking about what she learn with me and my husband a…" at bounding box center [474, 209] width 233 height 243
click at [424, 132] on textarea "Last week my doughter was talking about what she learn with me and my husband a…" at bounding box center [474, 209] width 233 height 243
click at [479, 216] on textarea "Last week my doughter was talking about what she learn with me and my husband a…" at bounding box center [474, 209] width 233 height 243
click at [584, 238] on textarea "Last week my doughter was talking about what she learn with me and my husband a…" at bounding box center [474, 209] width 233 height 243
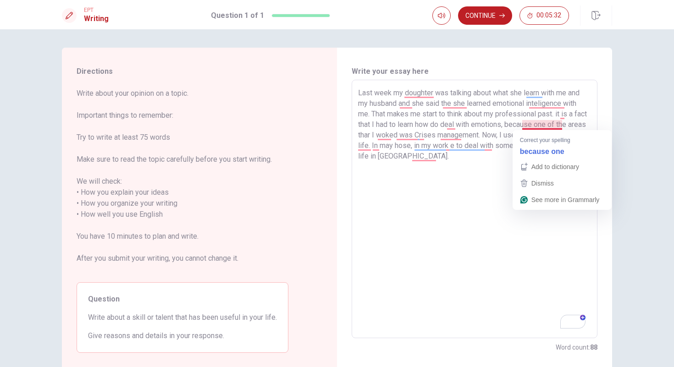
click at [540, 186] on span "Dismiss" at bounding box center [542, 183] width 22 height 7
click at [412, 231] on textarea "Last week my doughter was talking about what she learn with me and my husband a…" at bounding box center [474, 209] width 233 height 243
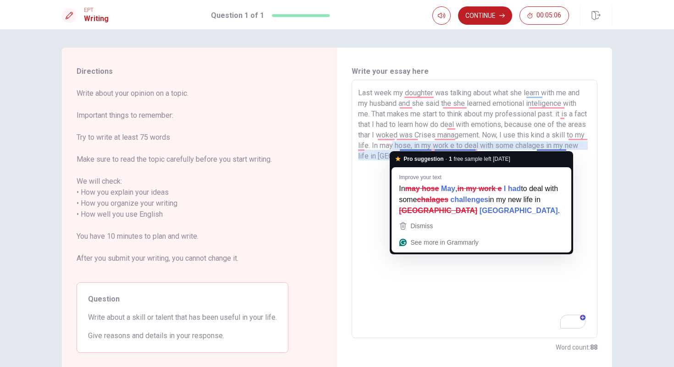
click at [420, 144] on textarea "Last week my doughter was talking about what she learn with me and my husband a…" at bounding box center [474, 209] width 233 height 243
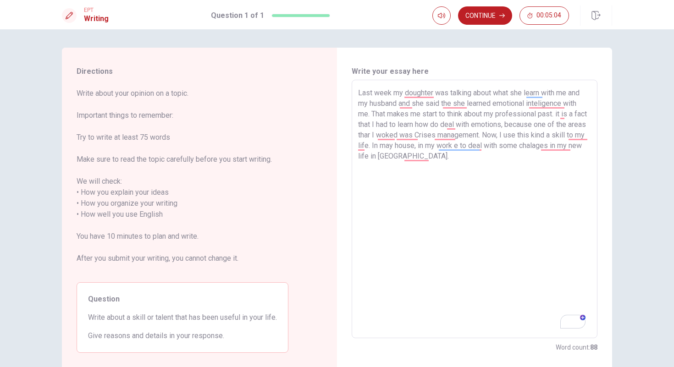
click at [406, 148] on textarea "Last week my doughter was talking about what she learn with me and my husband a…" at bounding box center [474, 209] width 233 height 243
click at [395, 146] on textarea "Last week my doughter was talking about what she learn with me and my husband a…" at bounding box center [474, 209] width 233 height 243
click at [477, 144] on textarea "Last week my doughter was talking about what she learn with me and my husband a…" at bounding box center [474, 209] width 233 height 243
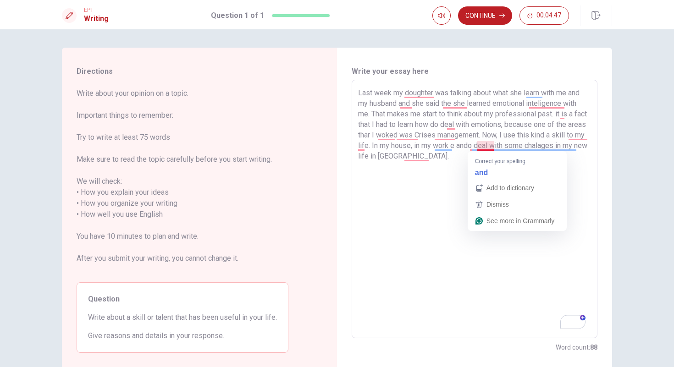
click at [490, 143] on textarea "Last week my doughter was talking about what she learn with me and my husband a…" at bounding box center [474, 209] width 233 height 243
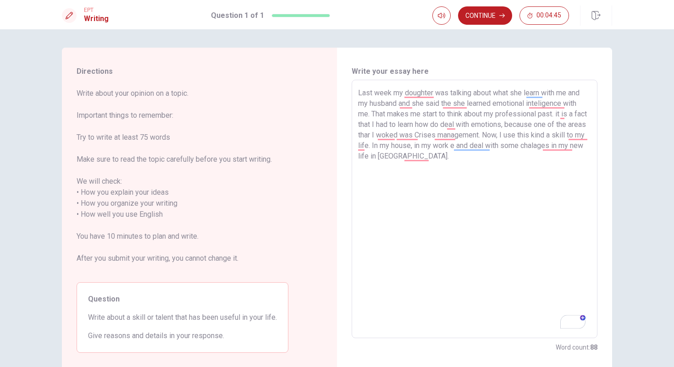
click at [456, 160] on textarea "Last week my doughter was talking about what she learn with me and my husband a…" at bounding box center [474, 209] width 233 height 243
click at [479, 157] on textarea "Last week my doughter was talking about what she learn with me and my husband a…" at bounding box center [474, 209] width 233 height 243
click at [477, 156] on textarea "Last week my doughter was talking about what she learn with me and my husband a…" at bounding box center [474, 209] width 233 height 243
click at [487, 157] on textarea "Last week my doughter was talking about what she learn with me and my husband a…" at bounding box center [474, 209] width 233 height 243
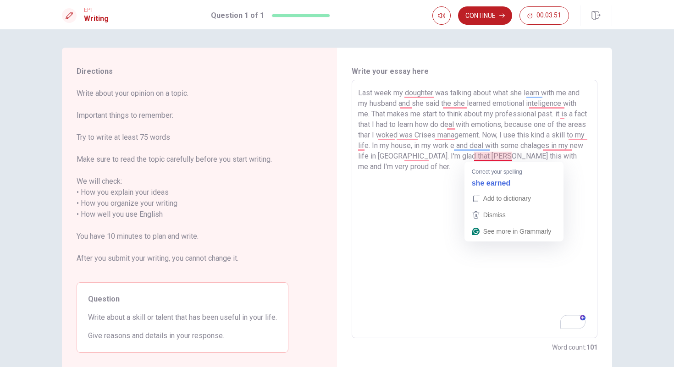
click at [477, 258] on textarea "Last week my doughter was talking about what she learn with me and my husband a…" at bounding box center [474, 209] width 233 height 243
click at [476, 156] on textarea "Last week my doughter was talking about what she learn with me and my husband a…" at bounding box center [474, 209] width 233 height 243
click at [484, 154] on textarea "Last week my doughter was talking about what she learn with me and my husband a…" at bounding box center [474, 209] width 233 height 243
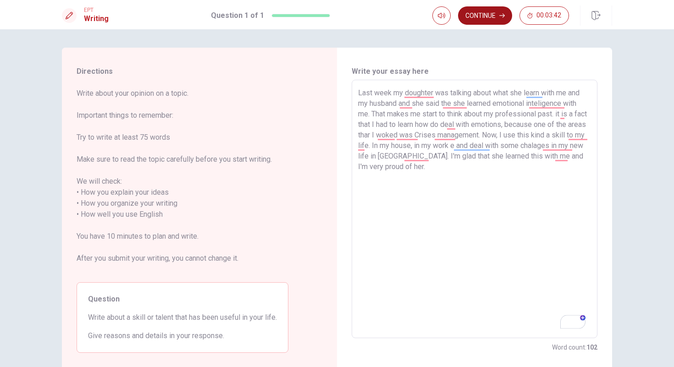
click at [490, 13] on button "Continue" at bounding box center [485, 15] width 54 height 18
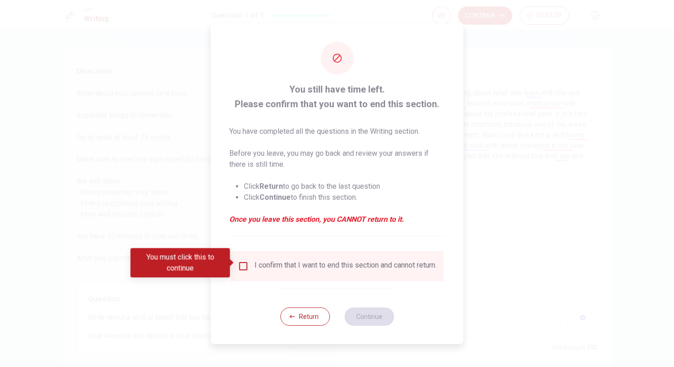
click at [244, 263] on input "You must click this to continue" at bounding box center [243, 266] width 11 height 11
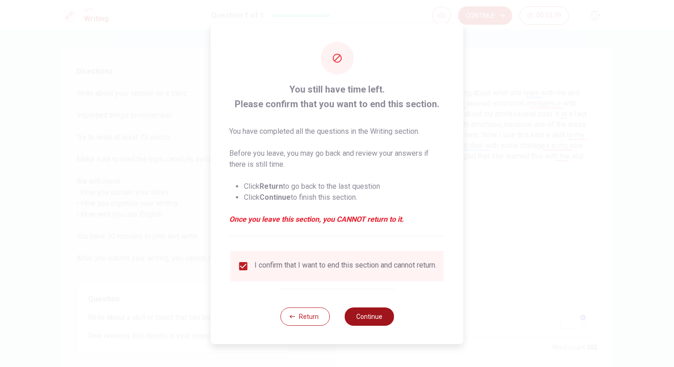
click at [377, 322] on button "Continue" at bounding box center [369, 317] width 50 height 18
click at [396, 232] on div "You still have time left. Please confirm that you want to end this section. You…" at bounding box center [337, 159] width 216 height 154
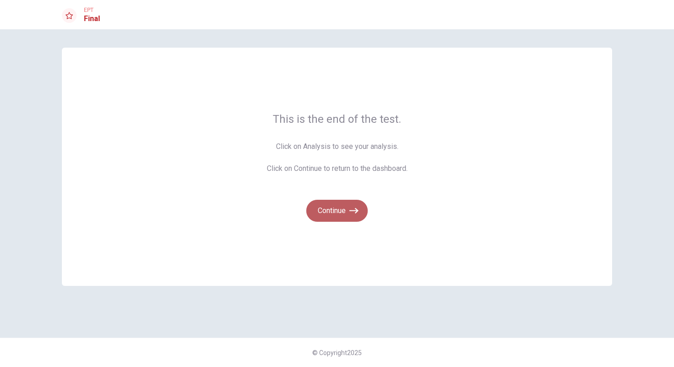
click at [336, 215] on button "Continue" at bounding box center [336, 211] width 61 height 22
